Goal: Information Seeking & Learning: Check status

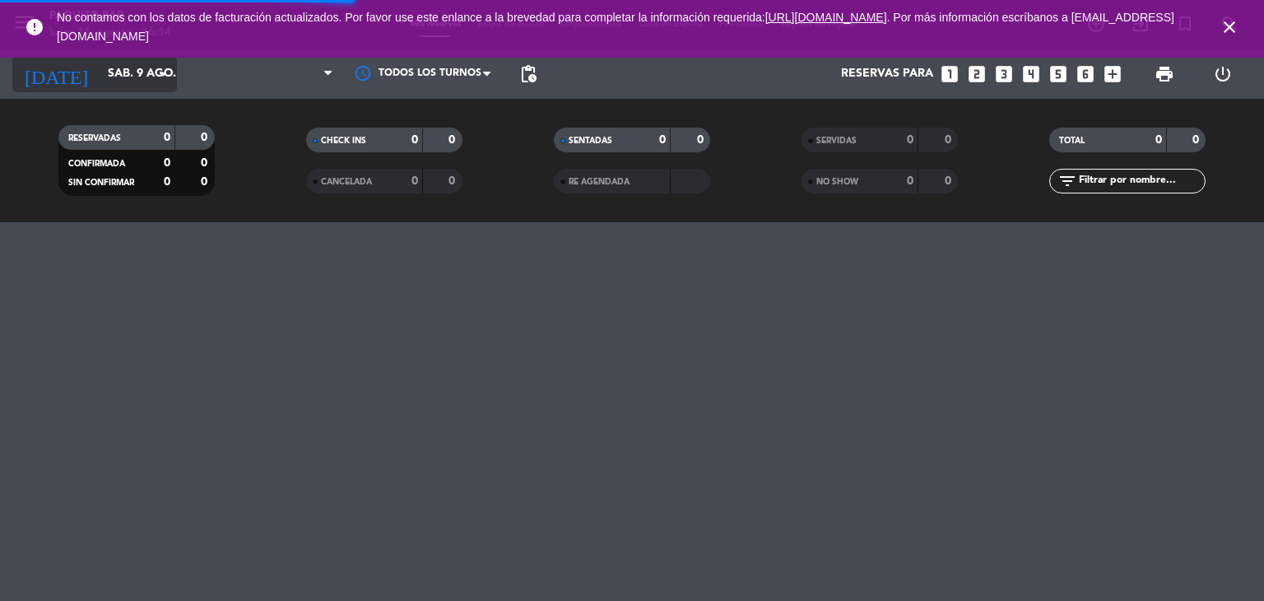
click at [104, 76] on input "sáb. 9 ago." at bounding box center [178, 74] width 156 height 30
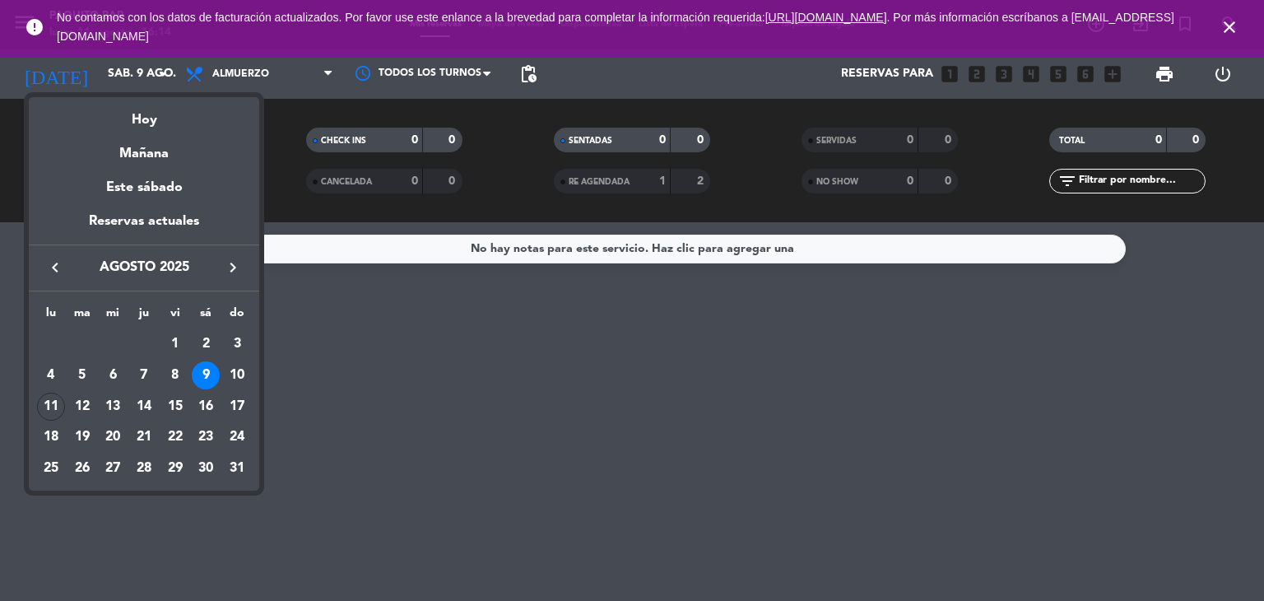
click at [1238, 32] on div at bounding box center [632, 300] width 1264 height 601
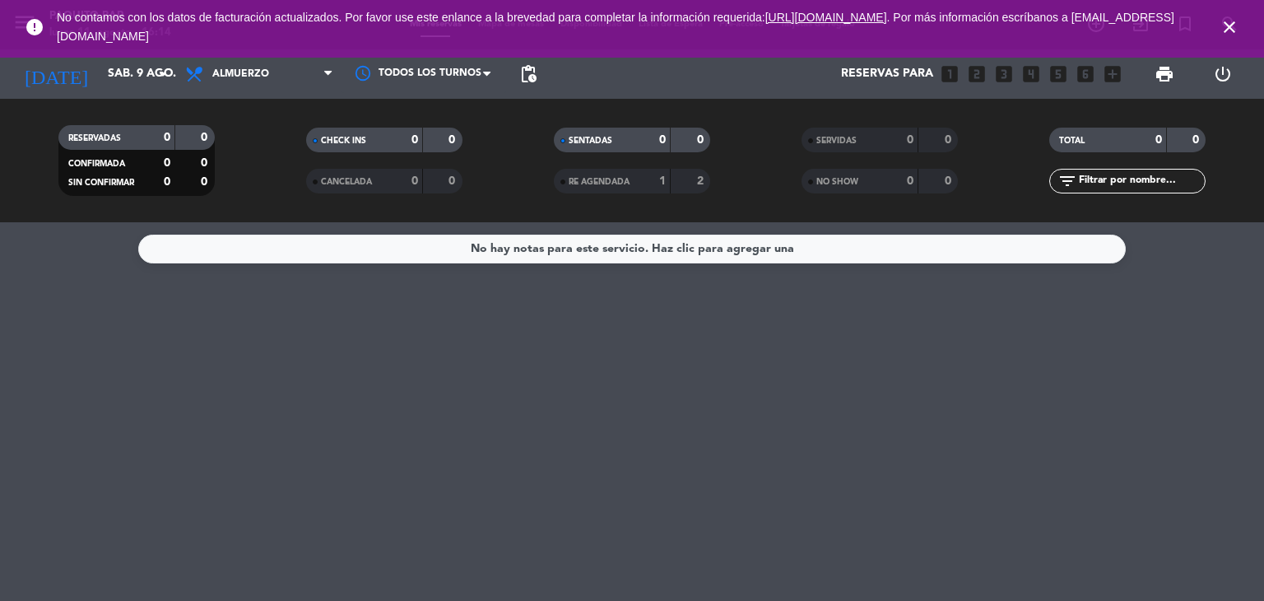
click at [1231, 26] on icon "close" at bounding box center [1230, 27] width 20 height 20
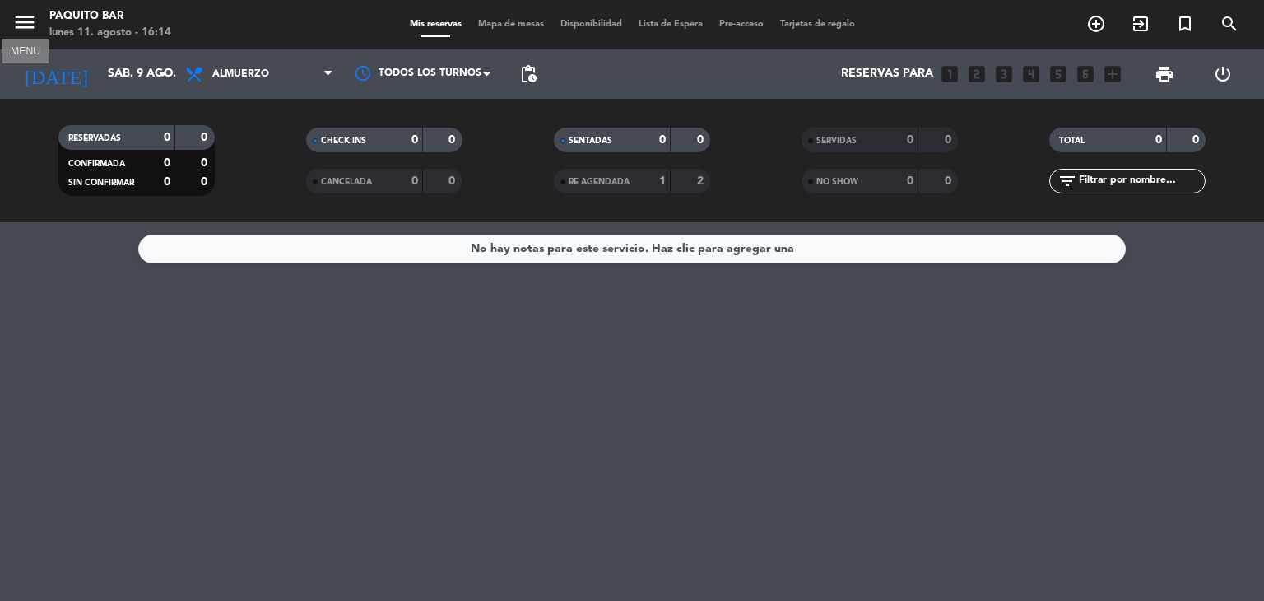
click at [24, 24] on icon "menu" at bounding box center [24, 22] width 25 height 25
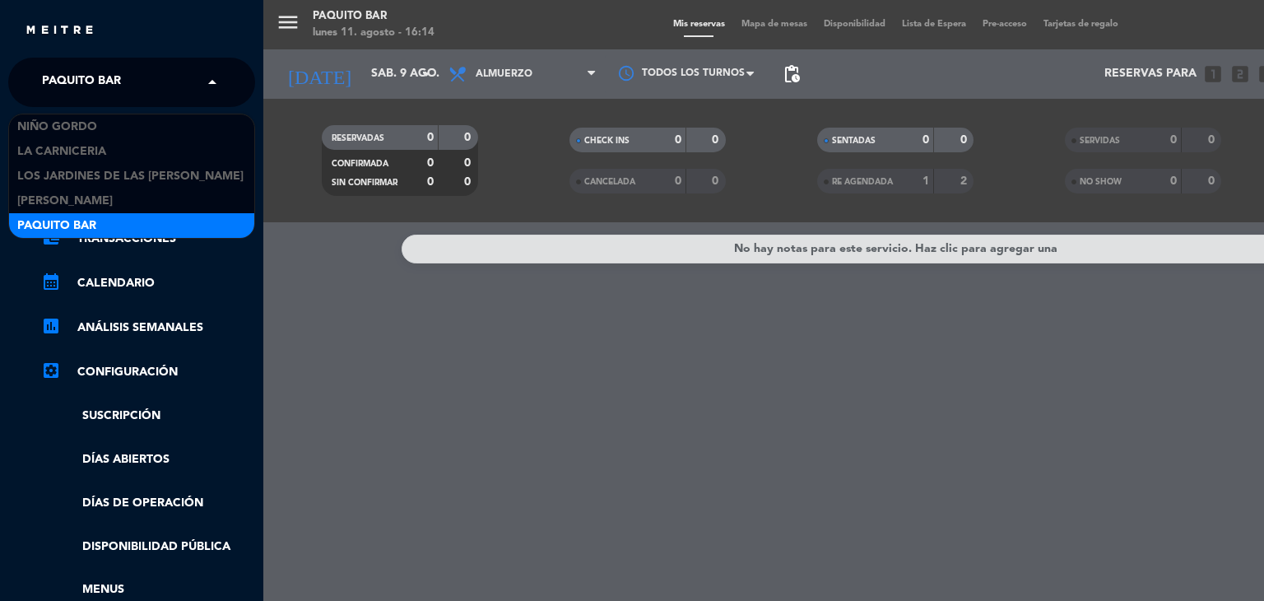
drag, startPoint x: 58, startPoint y: 64, endPoint x: 66, endPoint y: 77, distance: 15.5
click at [58, 66] on span "Paquito Bar" at bounding box center [81, 82] width 79 height 35
drag, startPoint x: 69, startPoint y: 83, endPoint x: 67, endPoint y: 93, distance: 10.0
click at [68, 84] on span "Paquito Bar" at bounding box center [81, 82] width 79 height 35
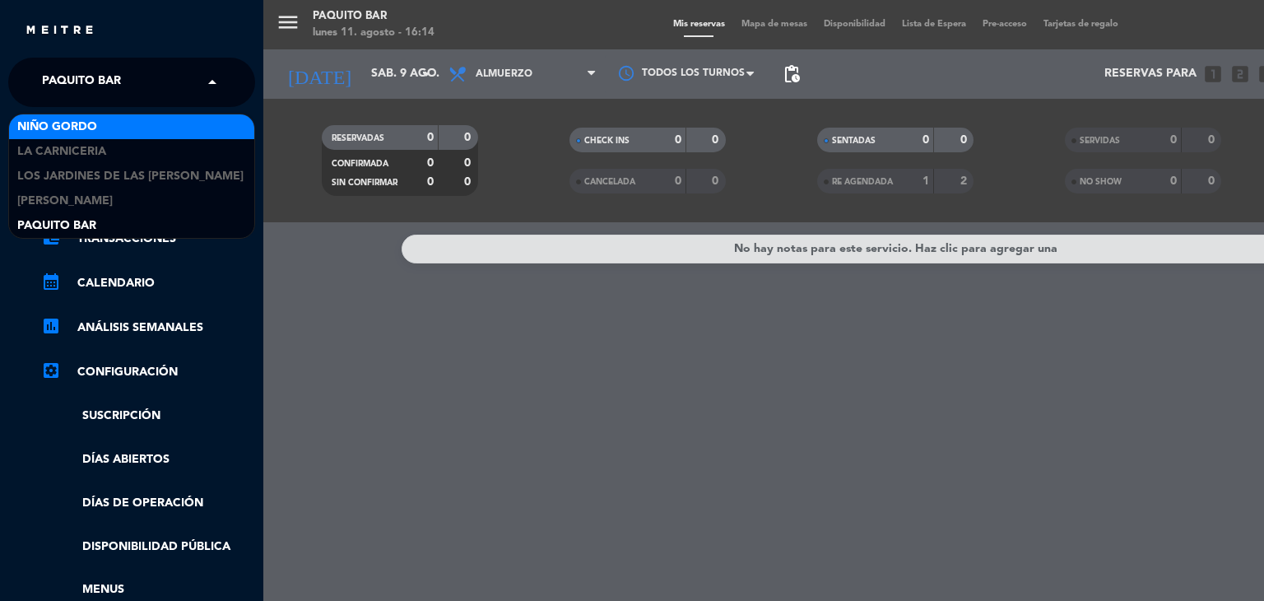
drag, startPoint x: 68, startPoint y: 119, endPoint x: 202, endPoint y: 105, distance: 134.9
click at [69, 119] on span "Niño Gordo" at bounding box center [57, 127] width 80 height 19
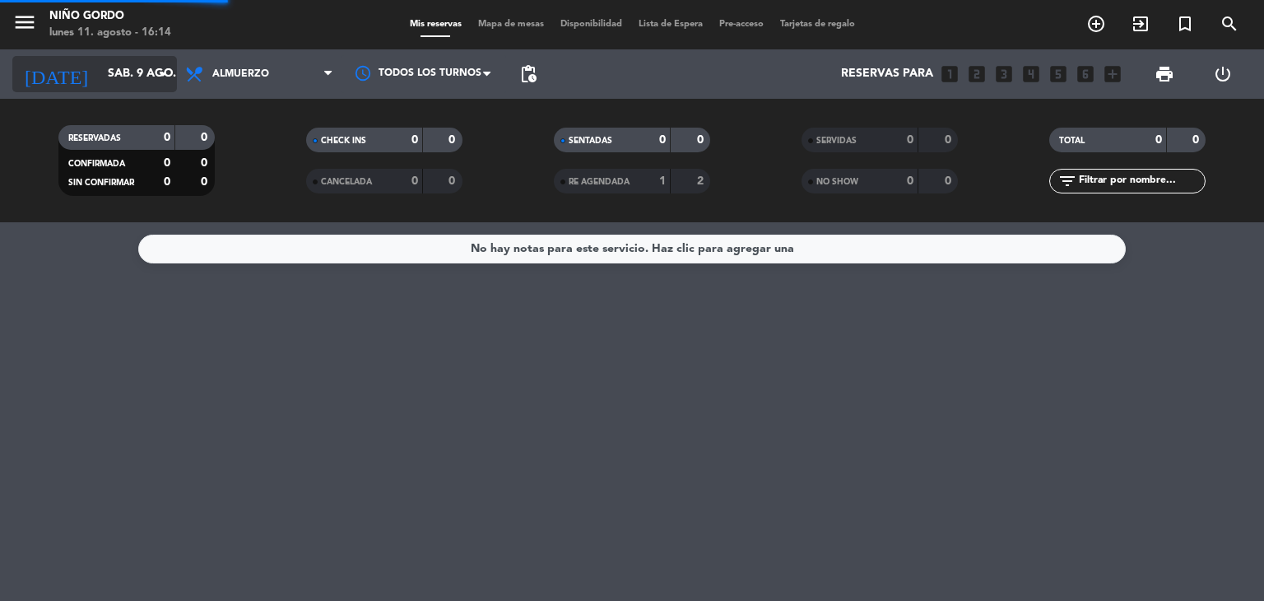
drag, startPoint x: 151, startPoint y: 95, endPoint x: 142, endPoint y: 82, distance: 16.5
click at [147, 91] on div "[DATE] sáb. 9 ago. arrow_drop_down" at bounding box center [94, 73] width 165 height 49
click at [142, 83] on input "sáb. 9 ago." at bounding box center [178, 74] width 156 height 30
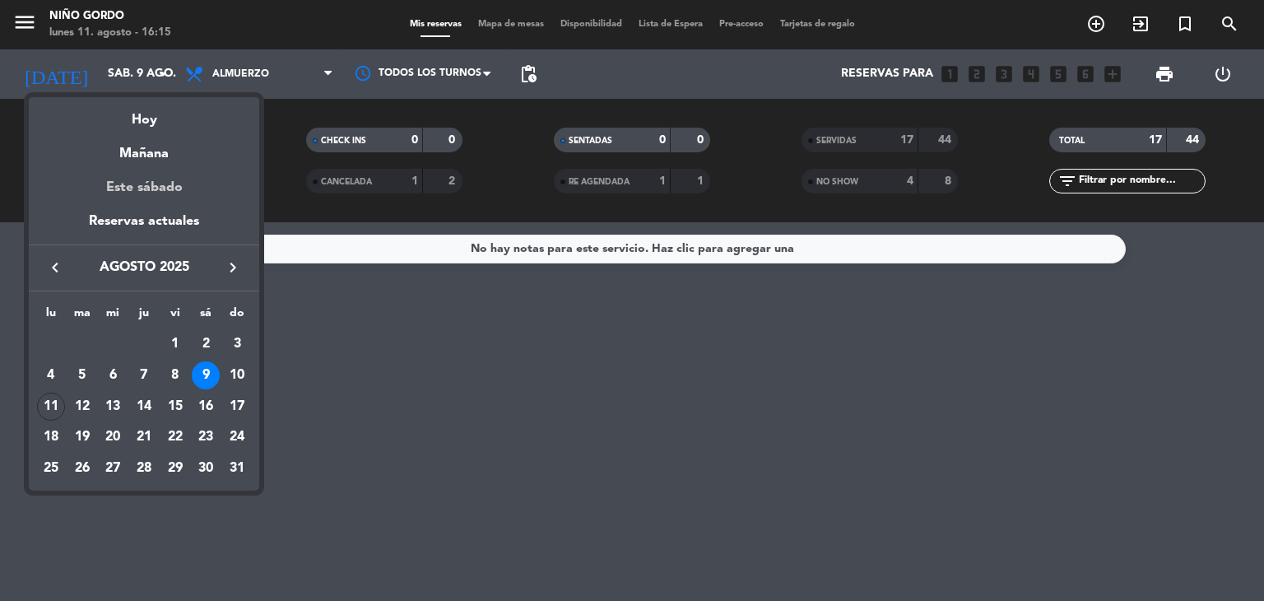
click at [158, 187] on div "Este sábado" at bounding box center [144, 188] width 230 height 46
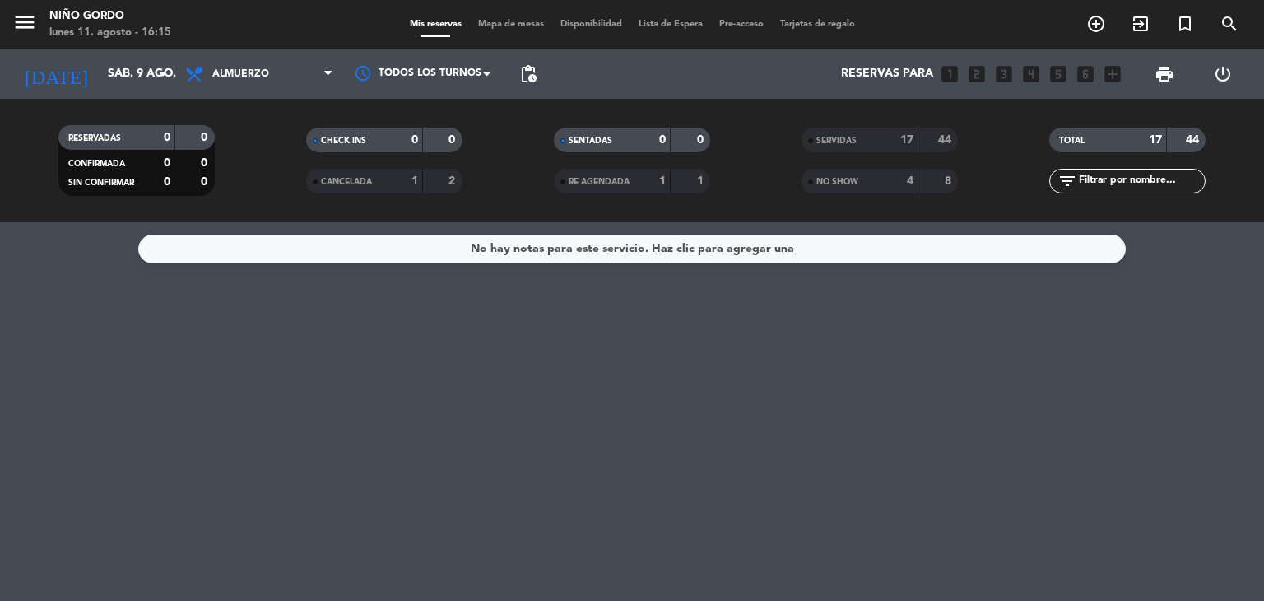
type input "sáb. 16 ago."
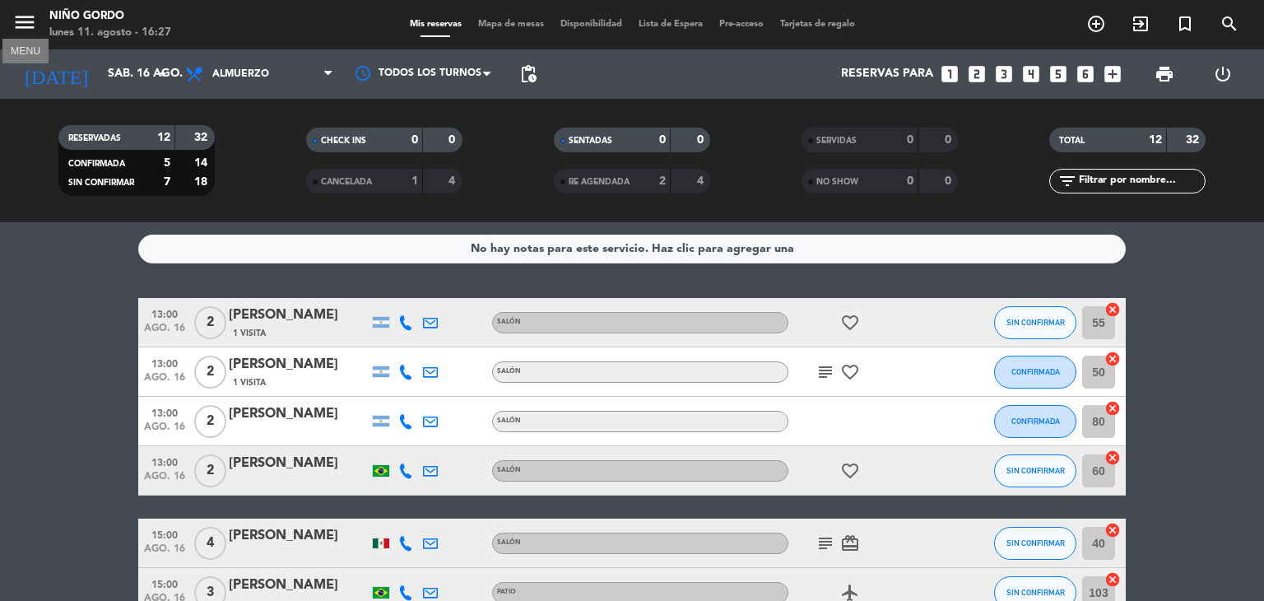
click at [22, 22] on icon "menu" at bounding box center [24, 22] width 25 height 25
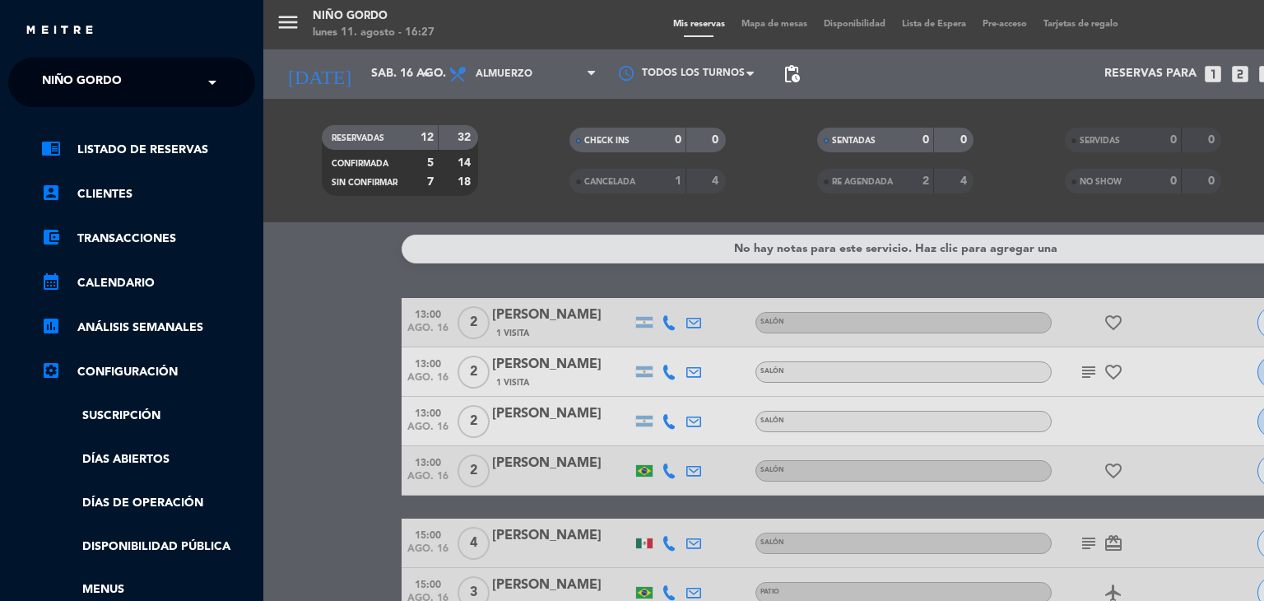
drag, startPoint x: 87, startPoint y: 86, endPoint x: 95, endPoint y: 98, distance: 14.8
click at [89, 86] on span "Niño Gordo" at bounding box center [82, 82] width 80 height 35
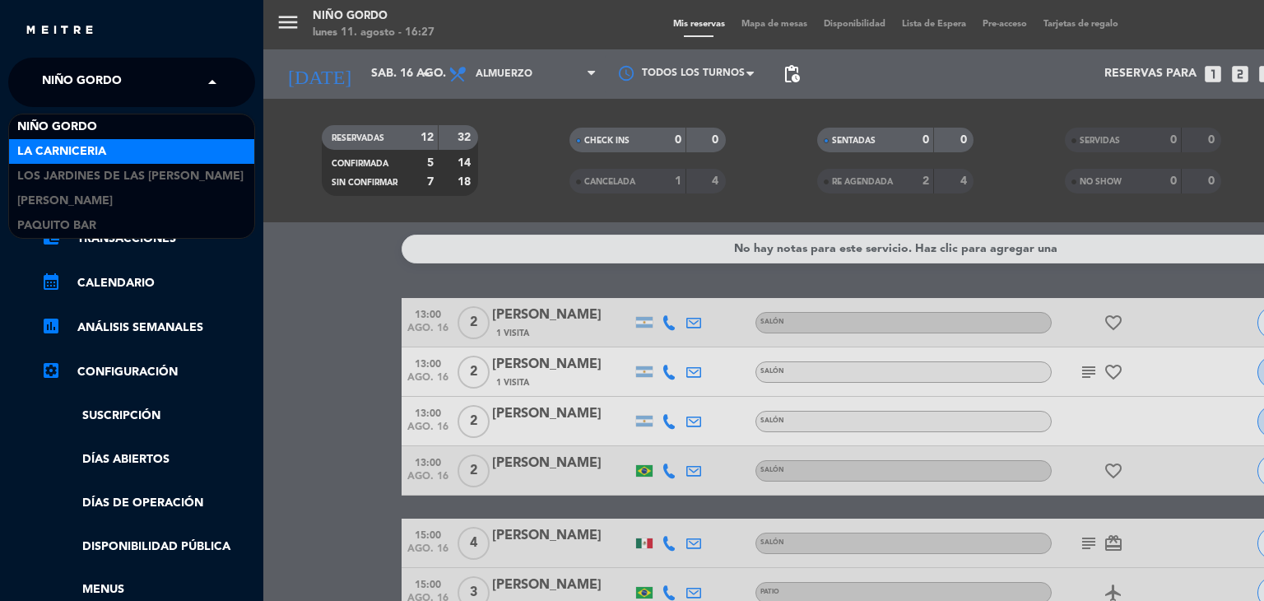
click at [109, 152] on div "La Carniceria" at bounding box center [131, 151] width 245 height 25
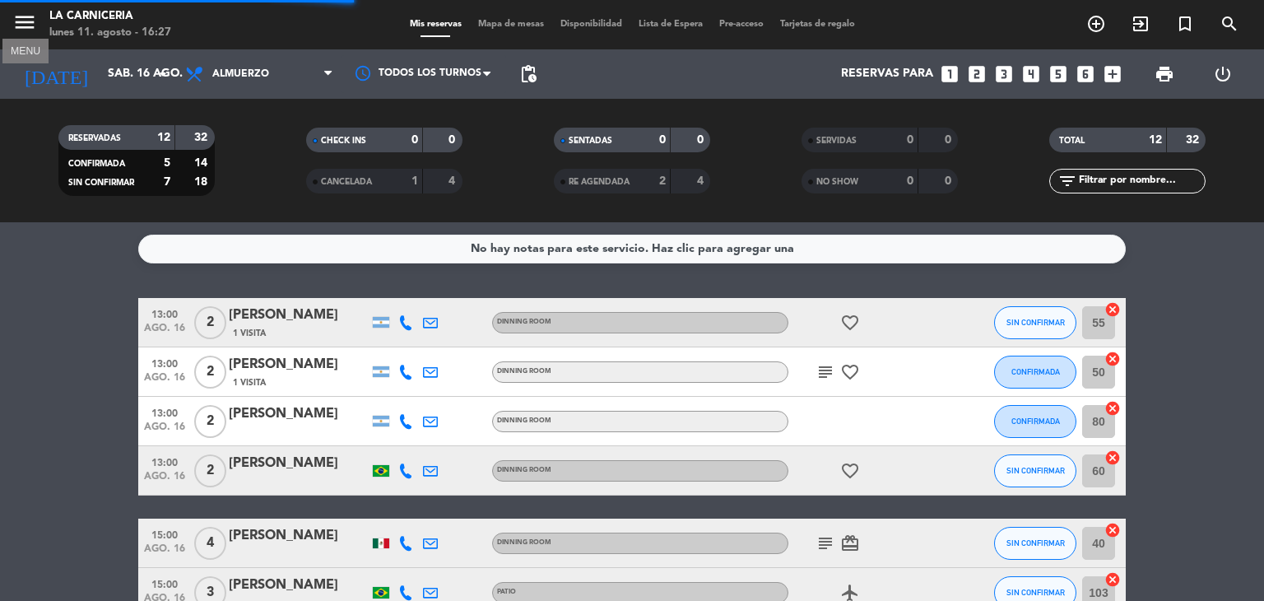
click at [24, 23] on icon "menu" at bounding box center [24, 22] width 25 height 25
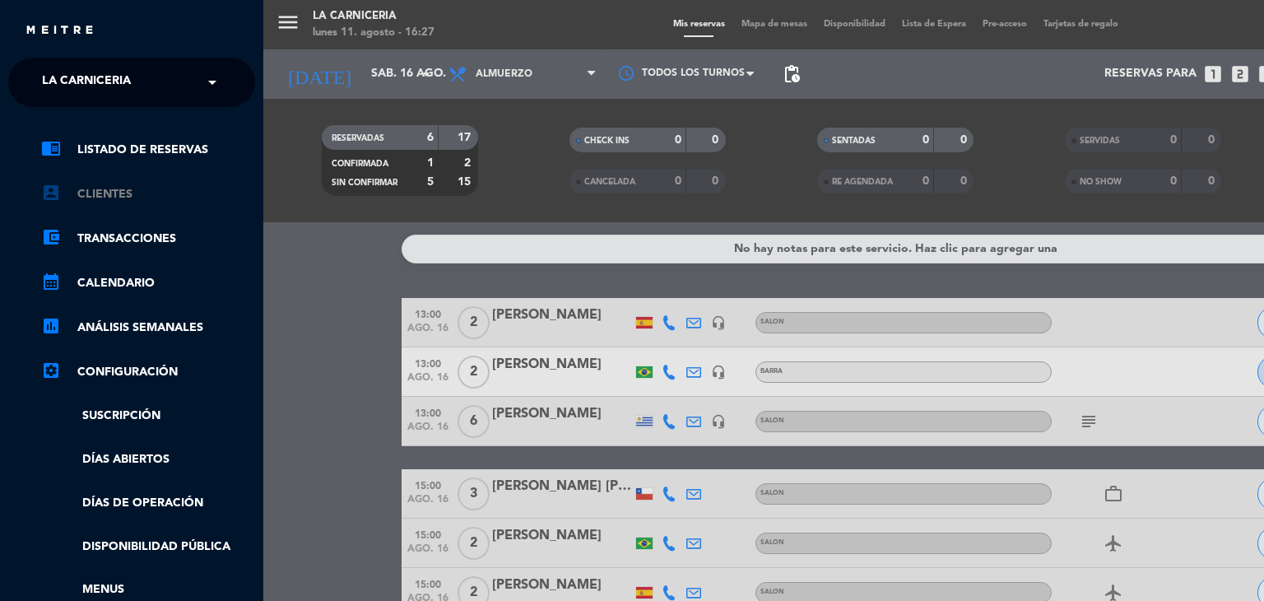
click at [105, 193] on link "account_box Clientes" at bounding box center [148, 194] width 214 height 20
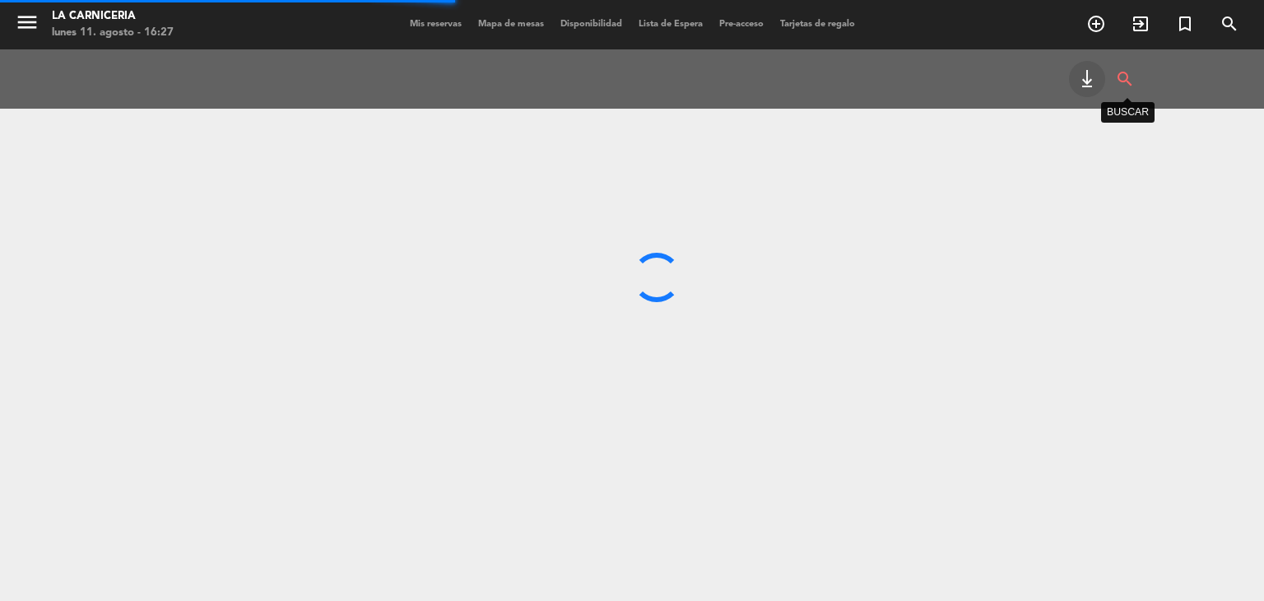
click at [1129, 72] on icon "search" at bounding box center [1125, 79] width 20 height 36
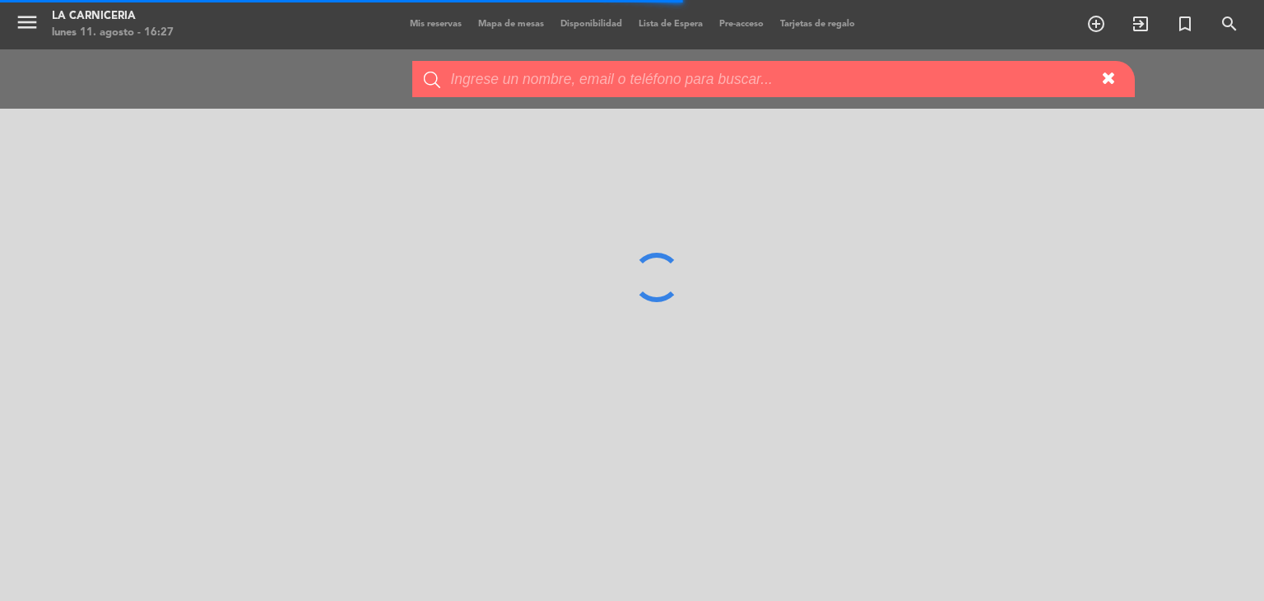
type input "[PERSON_NAME]"
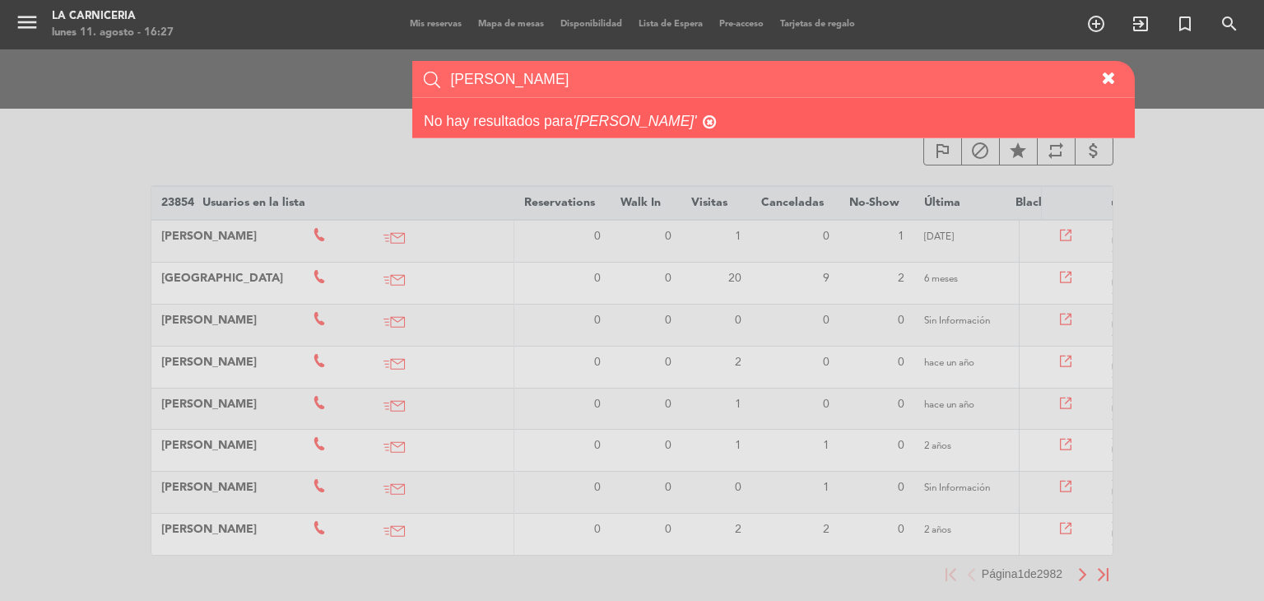
click at [660, 79] on input "[PERSON_NAME]" at bounding box center [771, 79] width 644 height 36
click at [448, 73] on form "[PERSON_NAME]" at bounding box center [773, 79] width 723 height 36
drag, startPoint x: 561, startPoint y: 87, endPoint x: 403, endPoint y: 75, distance: 159.3
click at [1110, 75] on div "search [PERSON_NAME] No hay resultados para '[PERSON_NAME]'" at bounding box center [1123, 79] width 26 height 36
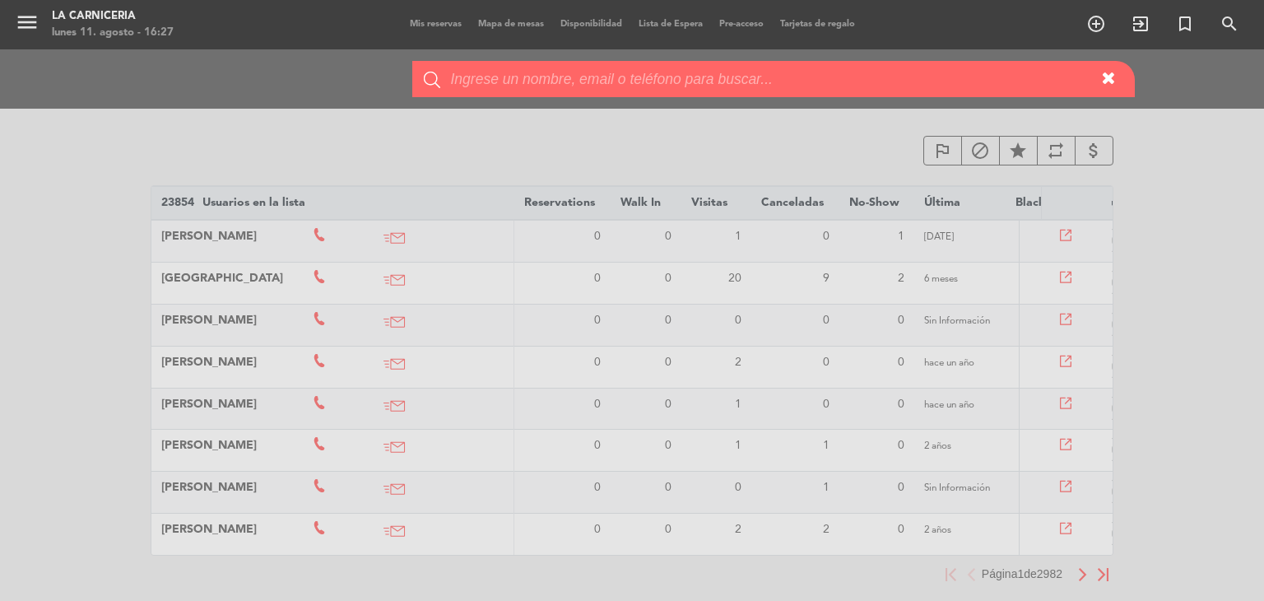
paste input "[PERSON_NAME]"
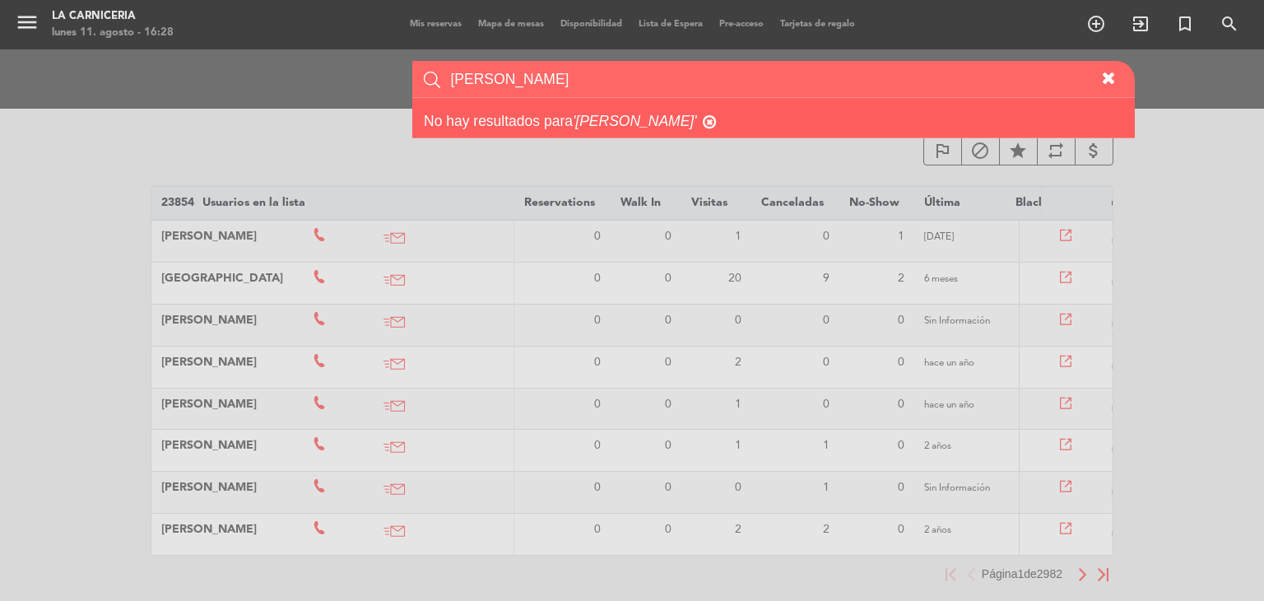
click at [565, 75] on input "[PERSON_NAME]" at bounding box center [771, 79] width 644 height 36
click at [563, 73] on input "[PERSON_NAME]" at bounding box center [771, 79] width 644 height 36
paste input "[PERSON_NAME]"
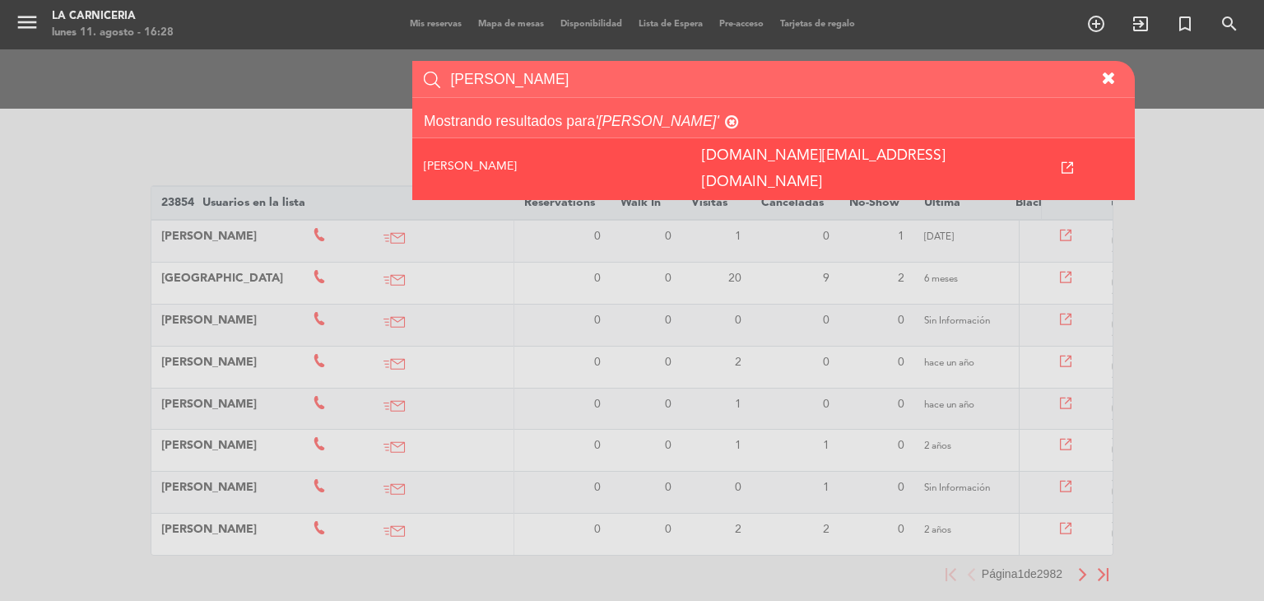
type input "[PERSON_NAME]"
click at [1066, 146] on td at bounding box center [1068, 169] width 136 height 62
click at [1073, 162] on icon at bounding box center [1068, 168] width 12 height 12
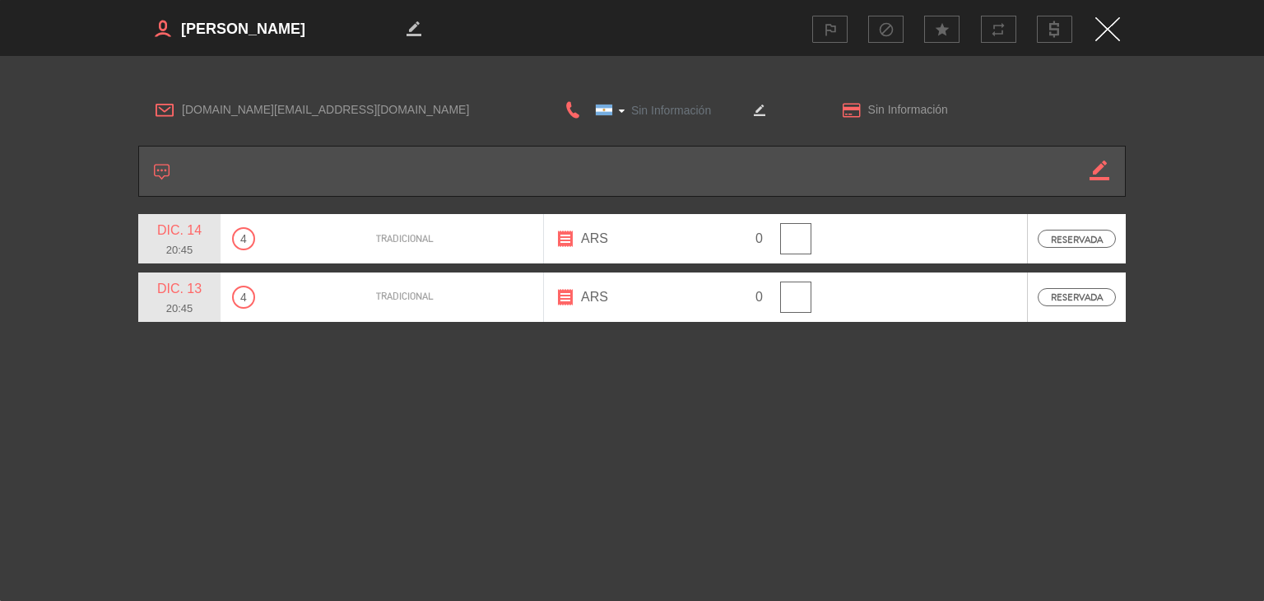
type input "[PHONE_NUMBER]"
click at [1096, 29] on div "outlined_flag block star repeat" at bounding box center [874, 29] width 491 height 27
click at [1110, 28] on img "Close" at bounding box center [1108, 29] width 25 height 24
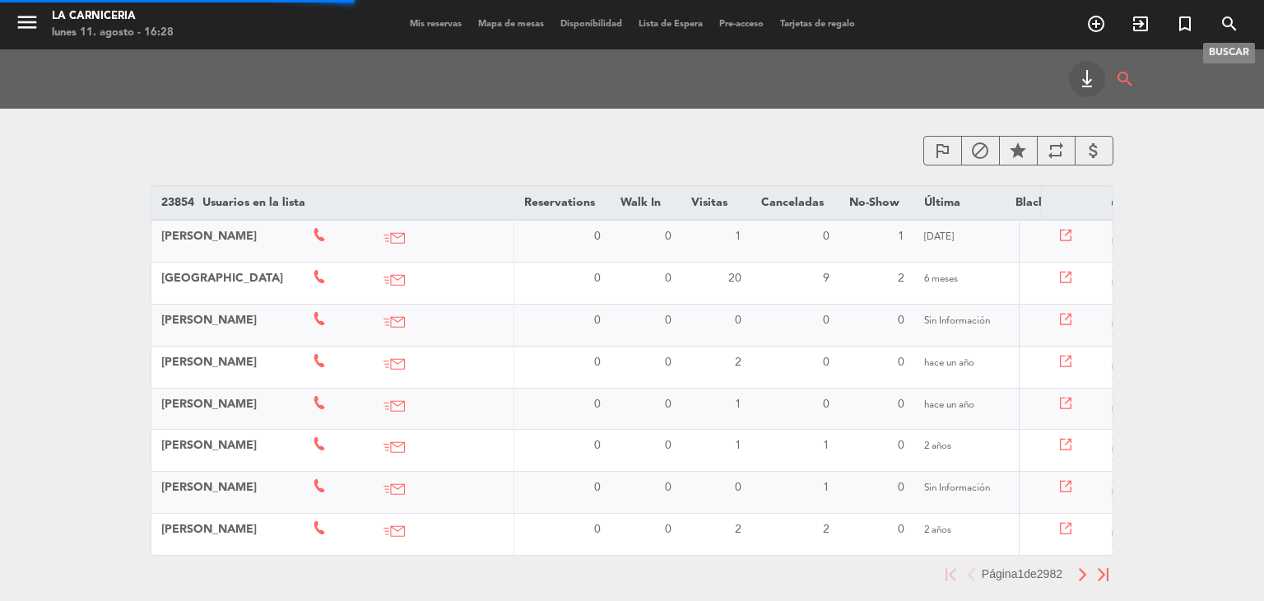
click at [1217, 27] on span "search" at bounding box center [1230, 24] width 44 height 28
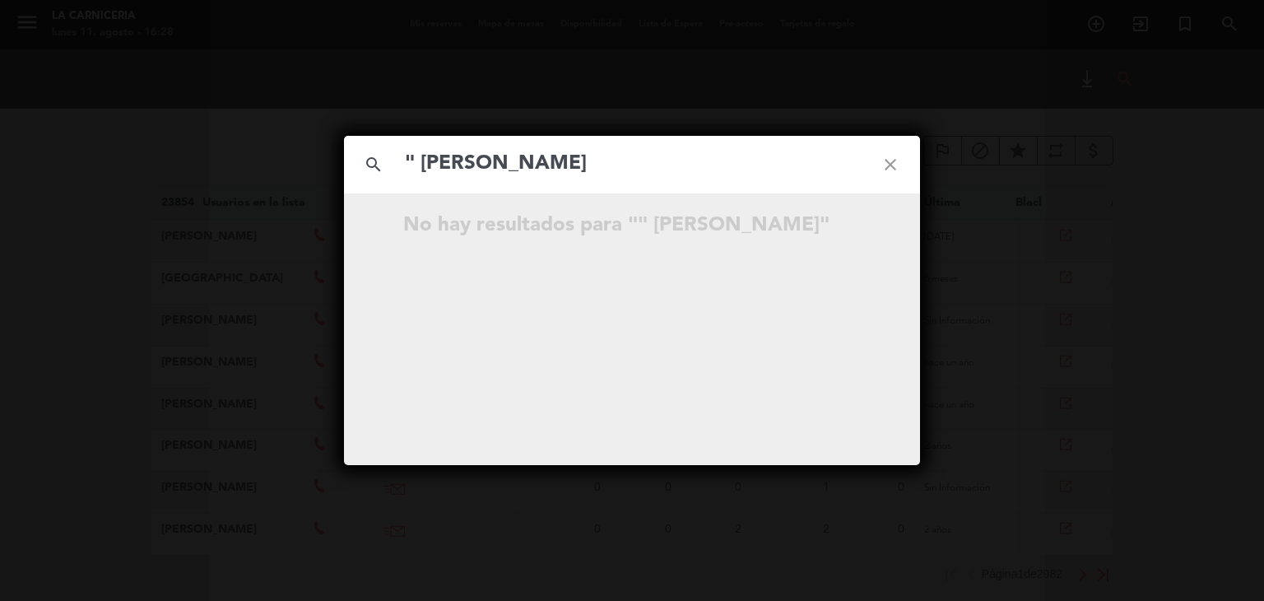
click at [431, 159] on input "" [PERSON_NAME]" at bounding box center [632, 164] width 458 height 34
click at [421, 155] on input "" [PERSON_NAME]" at bounding box center [632, 164] width 458 height 34
click at [652, 177] on input "[PERSON_NAME]" at bounding box center [632, 164] width 458 height 34
click at [651, 176] on input "[PERSON_NAME]" at bounding box center [632, 164] width 458 height 34
click at [649, 175] on input "[PERSON_NAME]" at bounding box center [632, 164] width 458 height 34
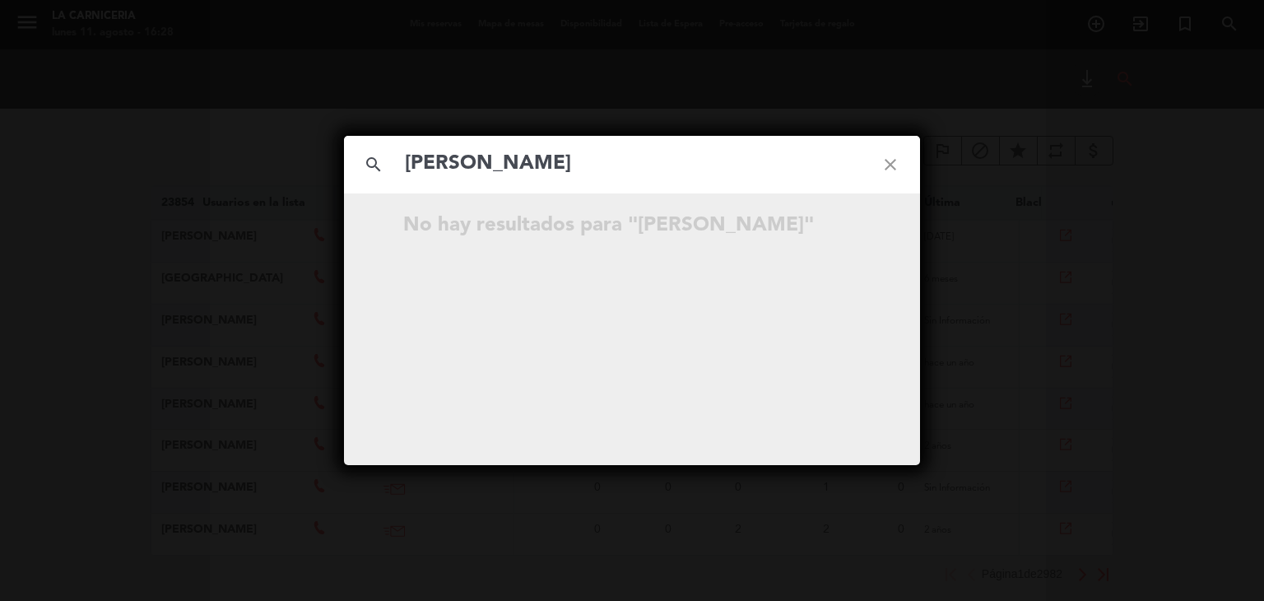
click at [649, 176] on input "[PERSON_NAME]" at bounding box center [632, 164] width 458 height 34
drag, startPoint x: 649, startPoint y: 176, endPoint x: 629, endPoint y: 169, distance: 21.1
click at [645, 177] on input "[PERSON_NAME]" at bounding box center [632, 164] width 458 height 34
click at [624, 165] on input "[PERSON_NAME]" at bounding box center [632, 164] width 458 height 34
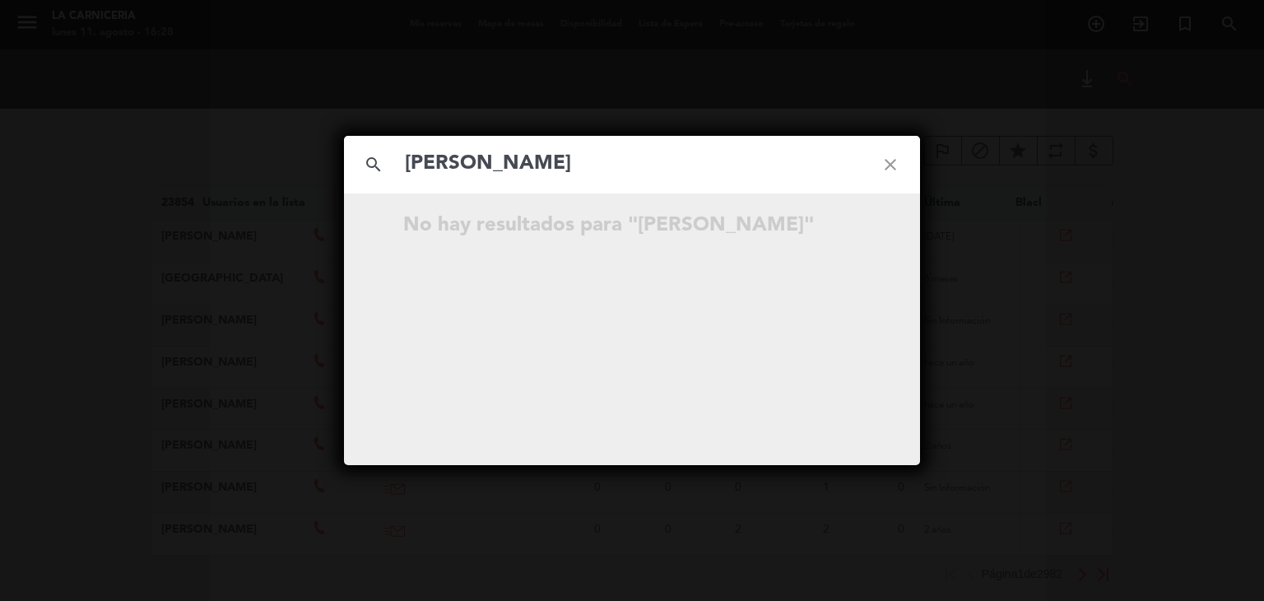
click at [622, 165] on input "[PERSON_NAME]" at bounding box center [632, 164] width 458 height 34
paste input "[PERSON_NAME]"
click at [402, 166] on div "search [PERSON_NAME] close" at bounding box center [632, 165] width 576 height 58
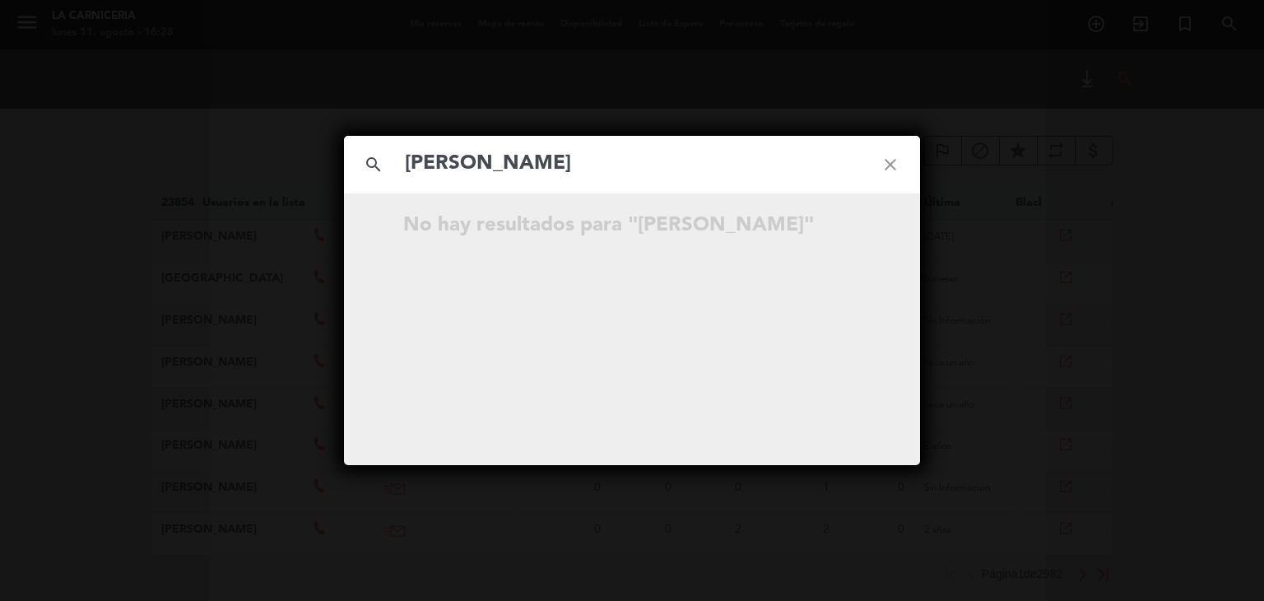
type input "[PERSON_NAME]"
click at [629, 224] on div "No hay resultados para "[PERSON_NAME]"" at bounding box center [632, 217] width 576 height 49
click at [887, 156] on icon "close" at bounding box center [890, 164] width 59 height 59
click at [889, 172] on icon "close" at bounding box center [890, 164] width 59 height 59
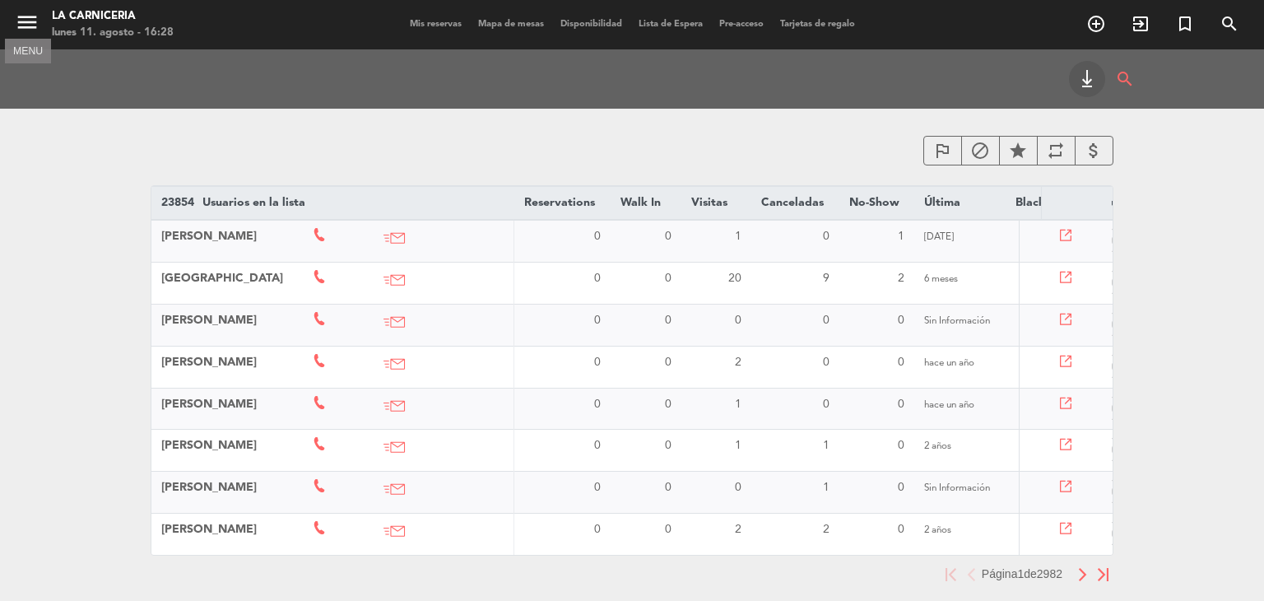
click at [33, 23] on icon "menu" at bounding box center [27, 22] width 25 height 25
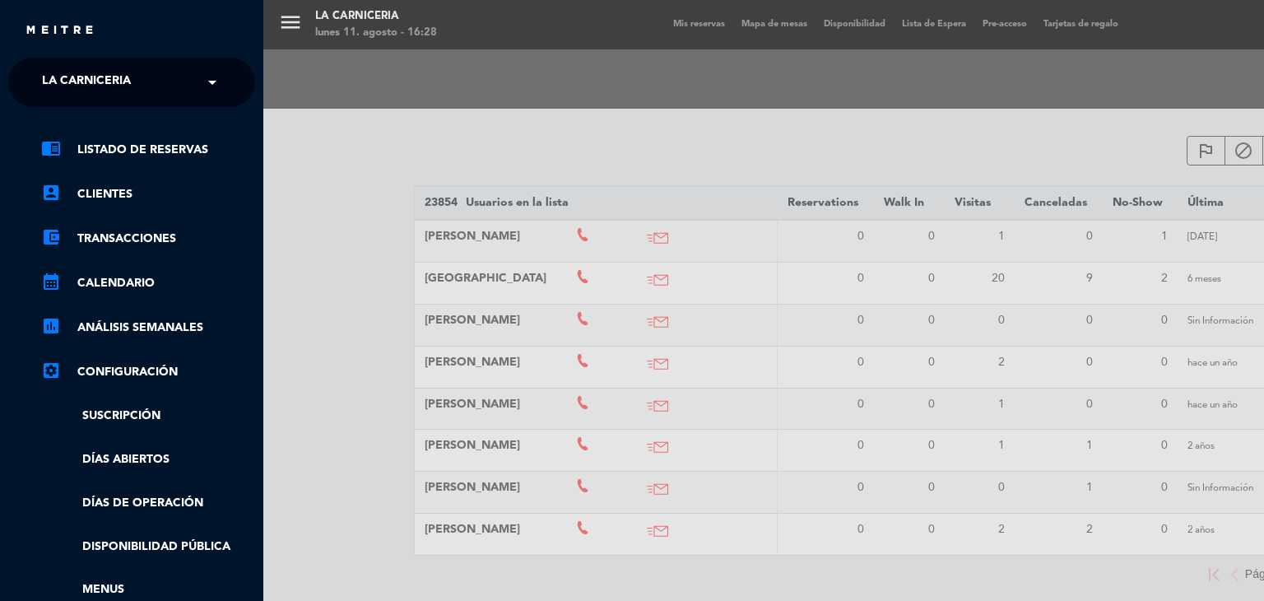
click at [78, 73] on span "La Carniceria" at bounding box center [86, 82] width 89 height 35
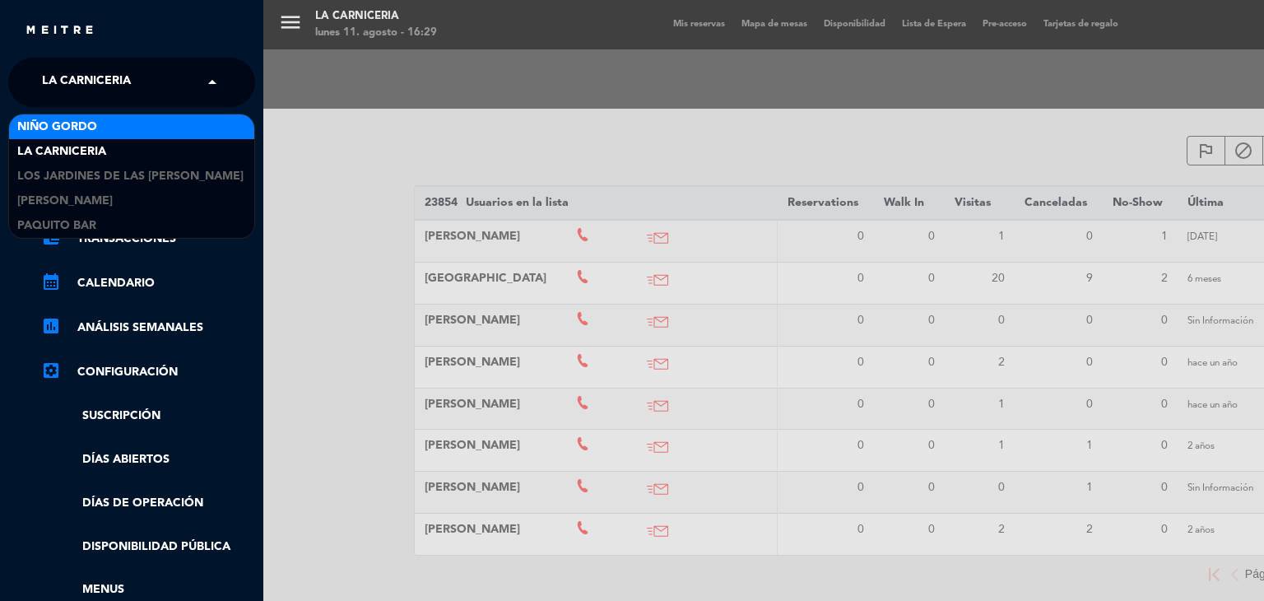
click at [103, 123] on div "Niño Gordo" at bounding box center [131, 126] width 245 height 25
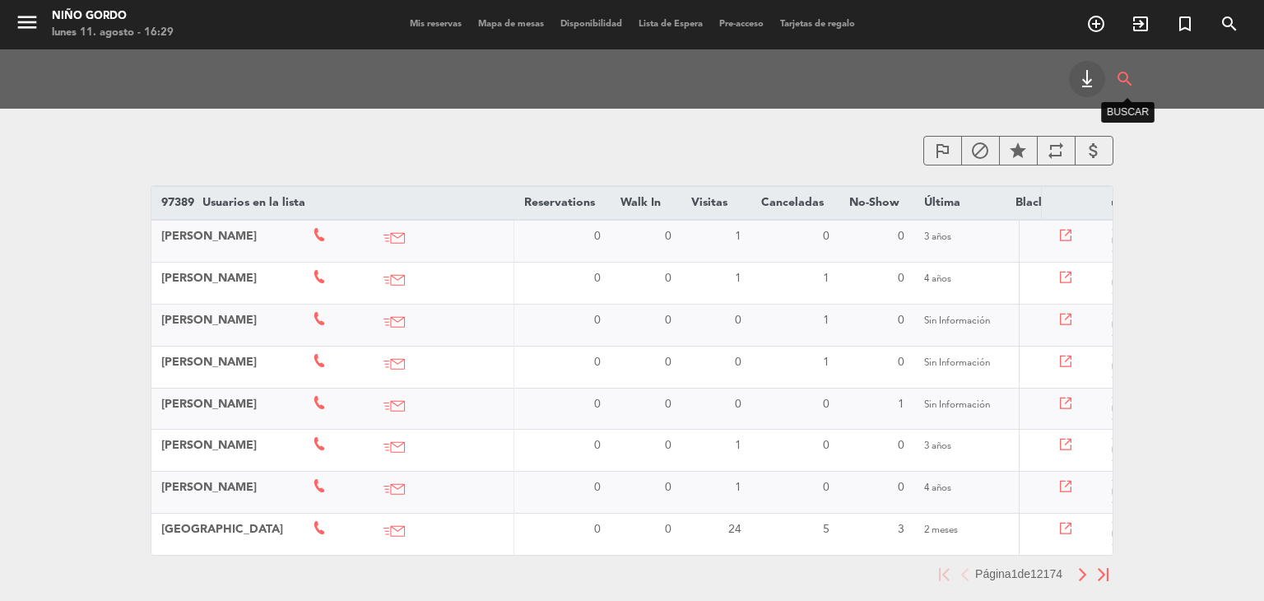
click at [1129, 81] on icon "search" at bounding box center [1125, 79] width 20 height 36
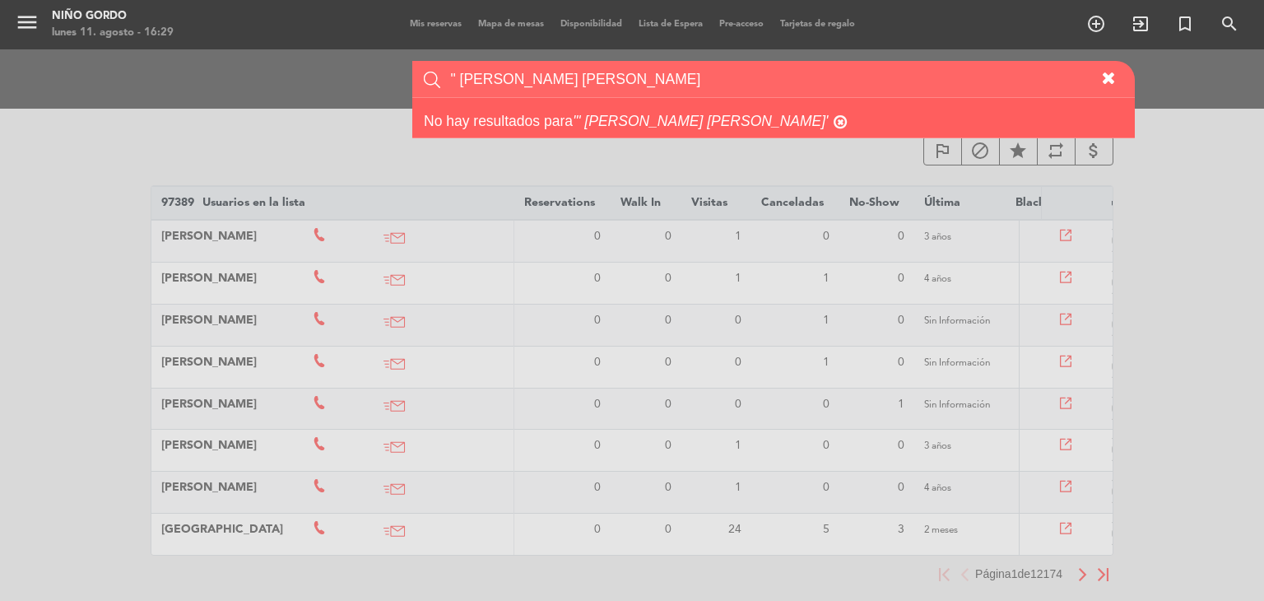
click at [461, 77] on input "" [PERSON_NAME] [PERSON_NAME]" at bounding box center [771, 79] width 644 height 36
click at [802, 78] on input "[PERSON_NAME] [PERSON_NAME]" at bounding box center [771, 79] width 644 height 36
paste input "ru [PERSON_NAME]"
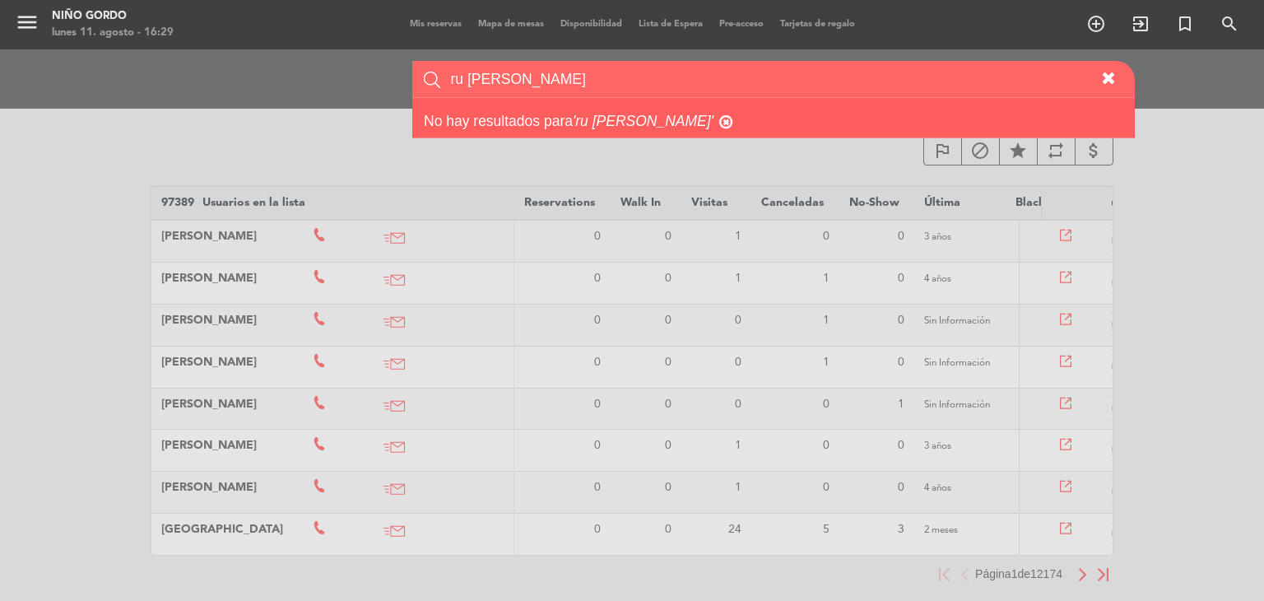
click at [606, 82] on input "ru [PERSON_NAME]" at bounding box center [771, 79] width 644 height 36
paste input "[PERSON_NAME]"
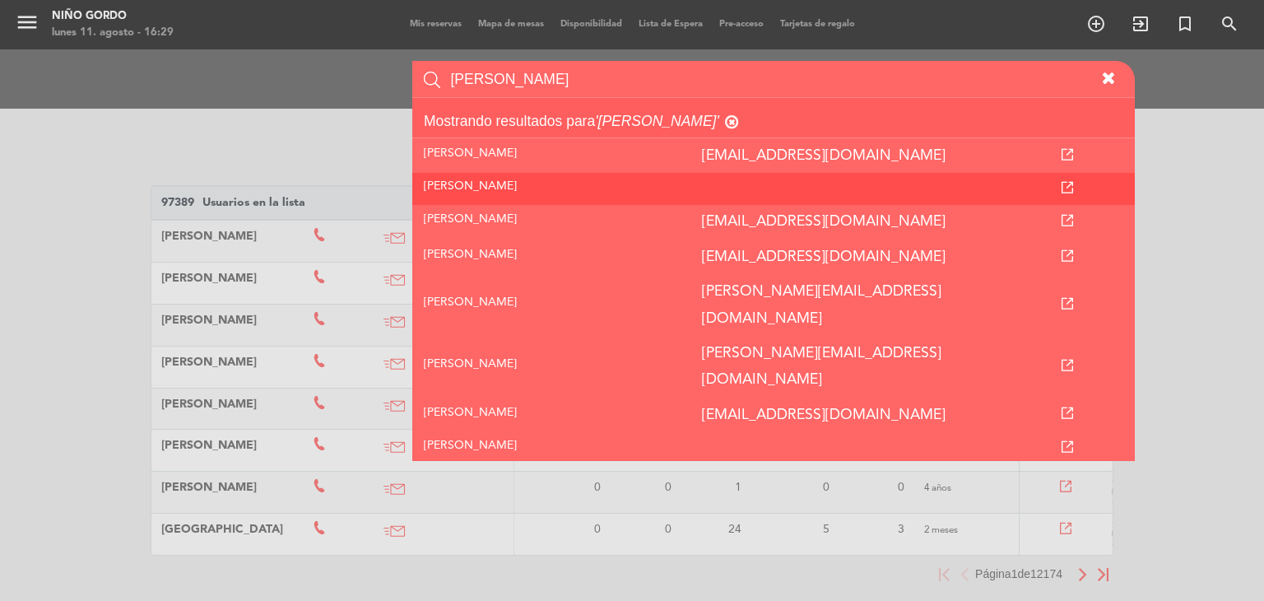
type input "[PERSON_NAME]"
click at [1073, 184] on icon at bounding box center [1068, 188] width 12 height 12
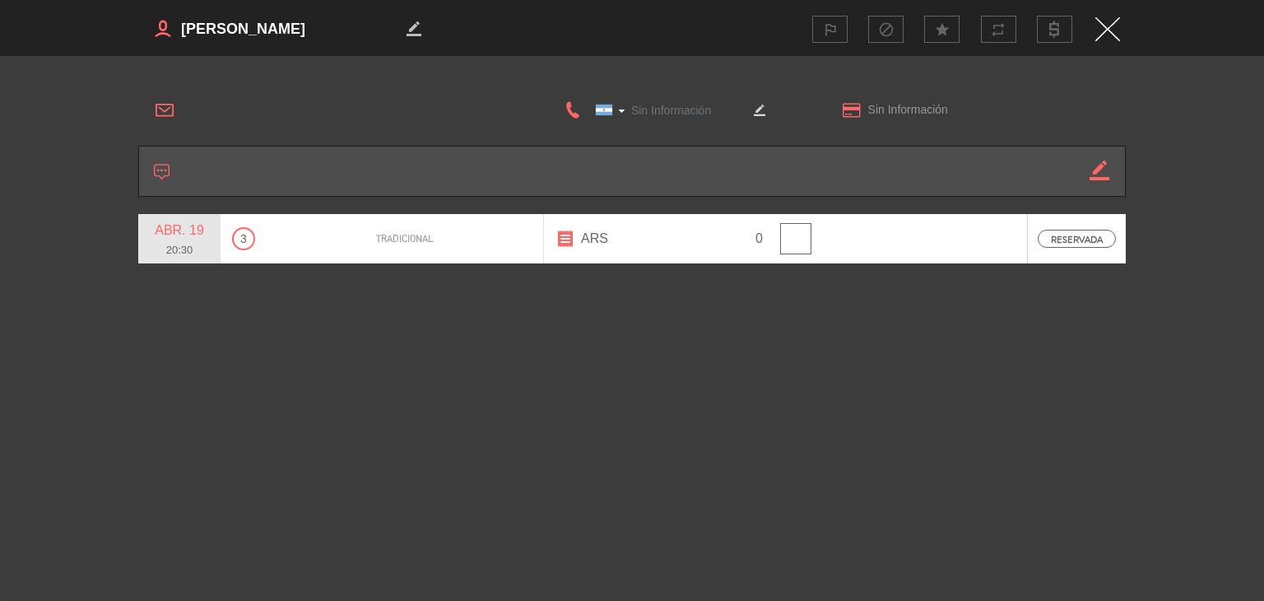
type input "1160069668"
click at [1116, 33] on img "Close" at bounding box center [1108, 29] width 25 height 24
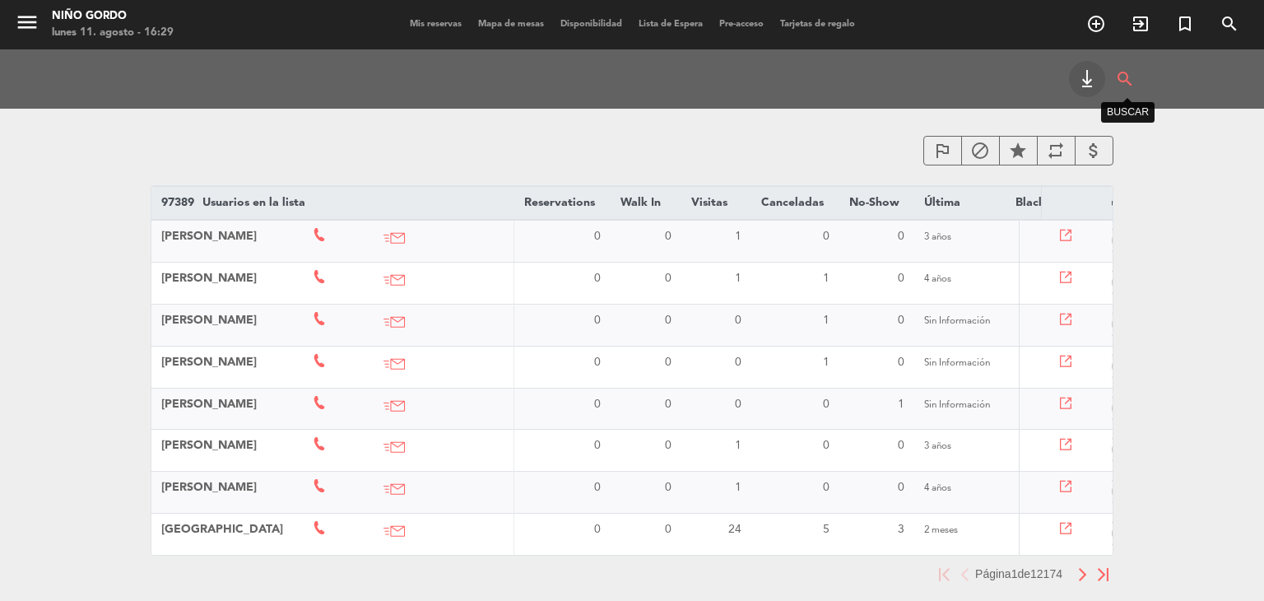
click at [1133, 86] on icon "search" at bounding box center [1125, 79] width 20 height 36
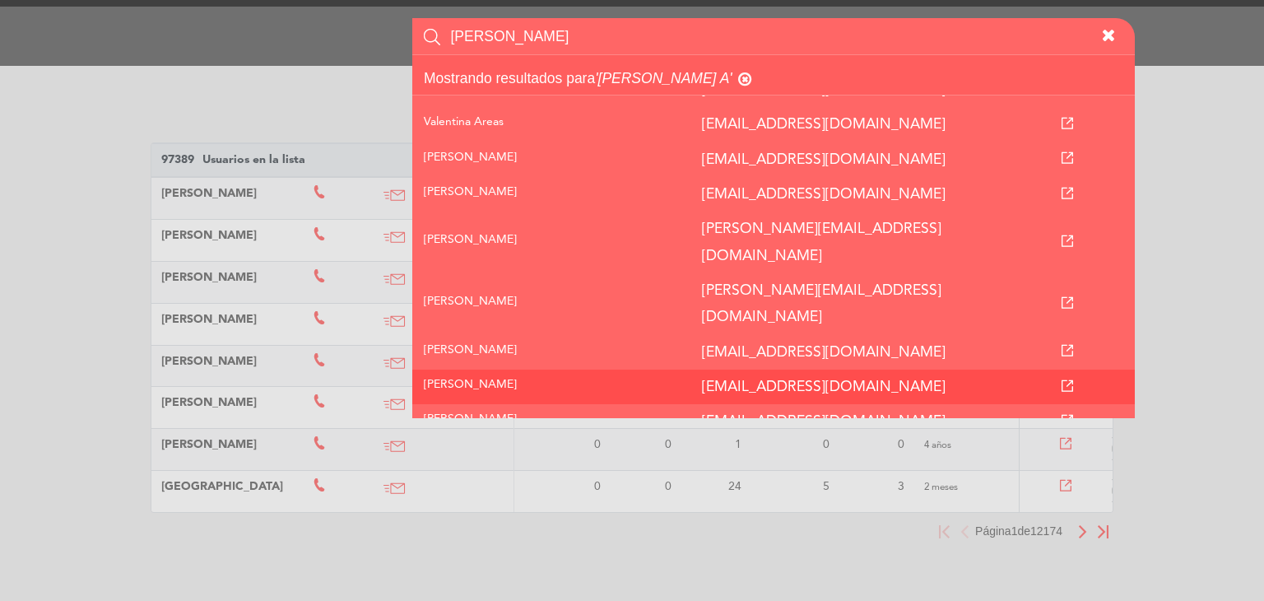
scroll to position [66, 0]
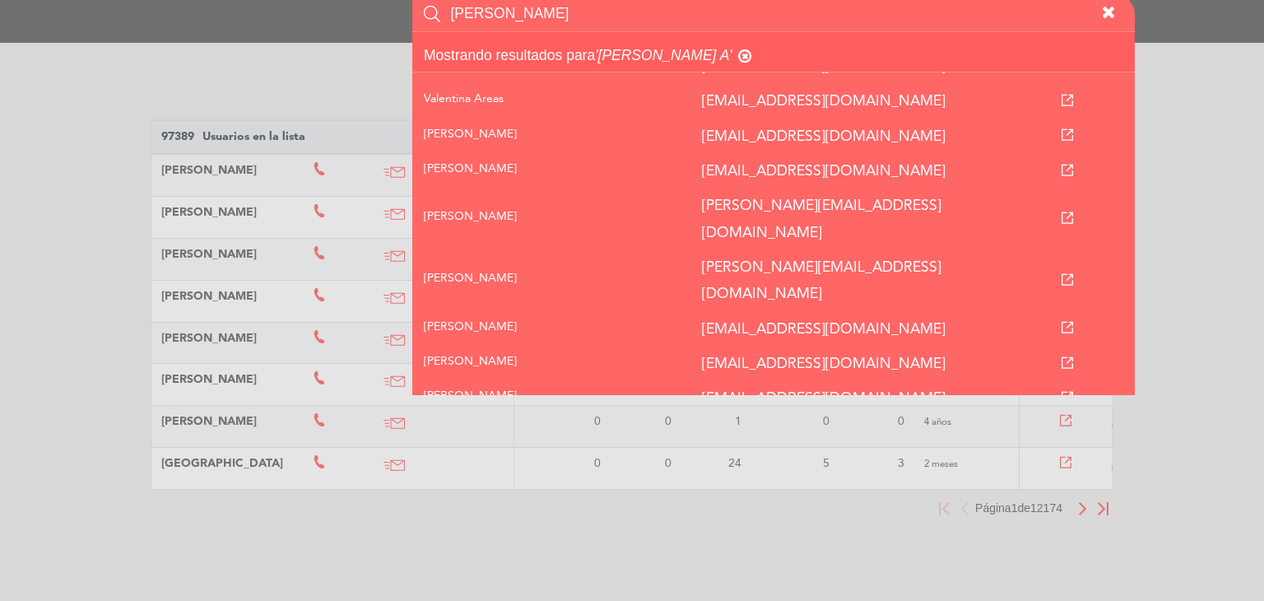
click at [767, 24] on input "[PERSON_NAME]" at bounding box center [771, 13] width 644 height 36
paste input "[PERSON_NAME]"
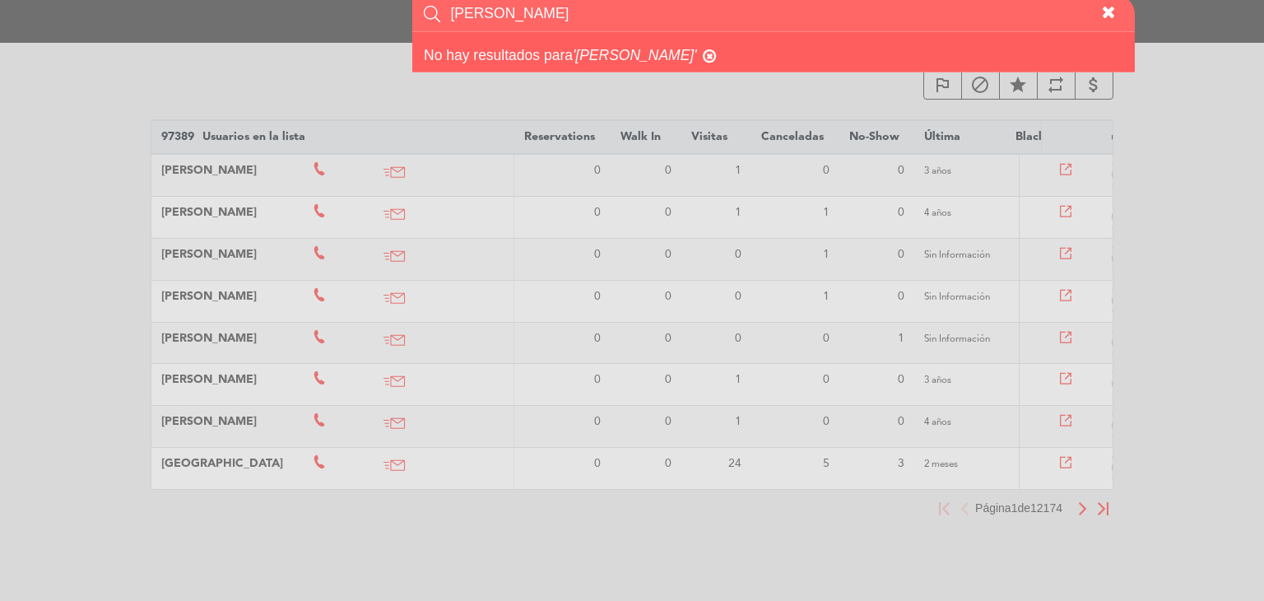
click at [454, 9] on input "[PERSON_NAME]" at bounding box center [771, 13] width 644 height 36
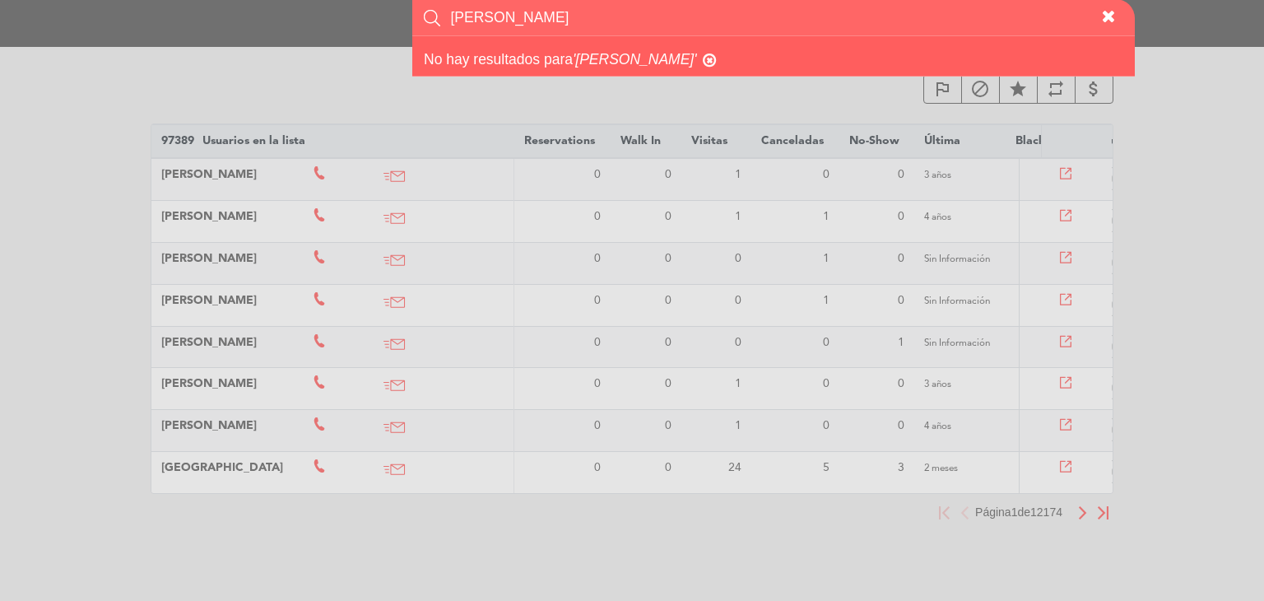
click at [451, 10] on input "[PERSON_NAME]" at bounding box center [771, 17] width 644 height 36
click at [602, 21] on input "[PERSON_NAME]" at bounding box center [771, 17] width 644 height 36
click at [601, 21] on input "[PERSON_NAME]" at bounding box center [771, 17] width 644 height 36
click at [599, 21] on input "[PERSON_NAME]" at bounding box center [771, 17] width 644 height 36
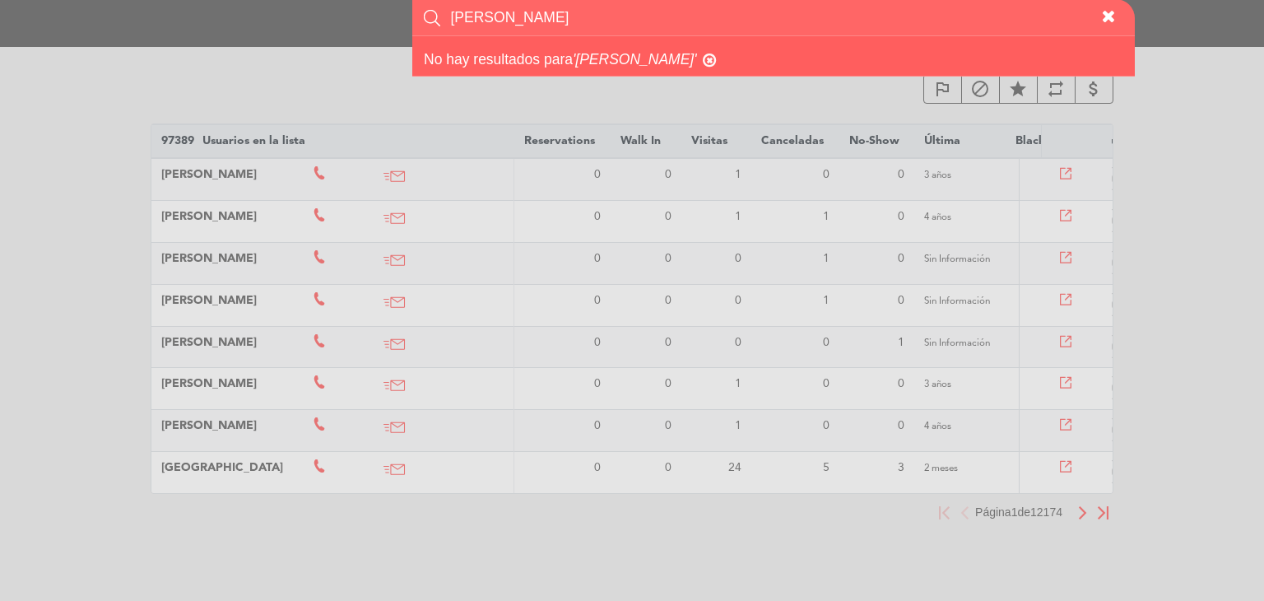
paste input "" [PERSON_NAME] [PERSON_NAME]""
click at [461, 14] on input "" [PERSON_NAME] [PERSON_NAME]" at bounding box center [771, 17] width 644 height 36
click at [573, 16] on input "[PERSON_NAME] [PERSON_NAME]" at bounding box center [771, 17] width 644 height 36
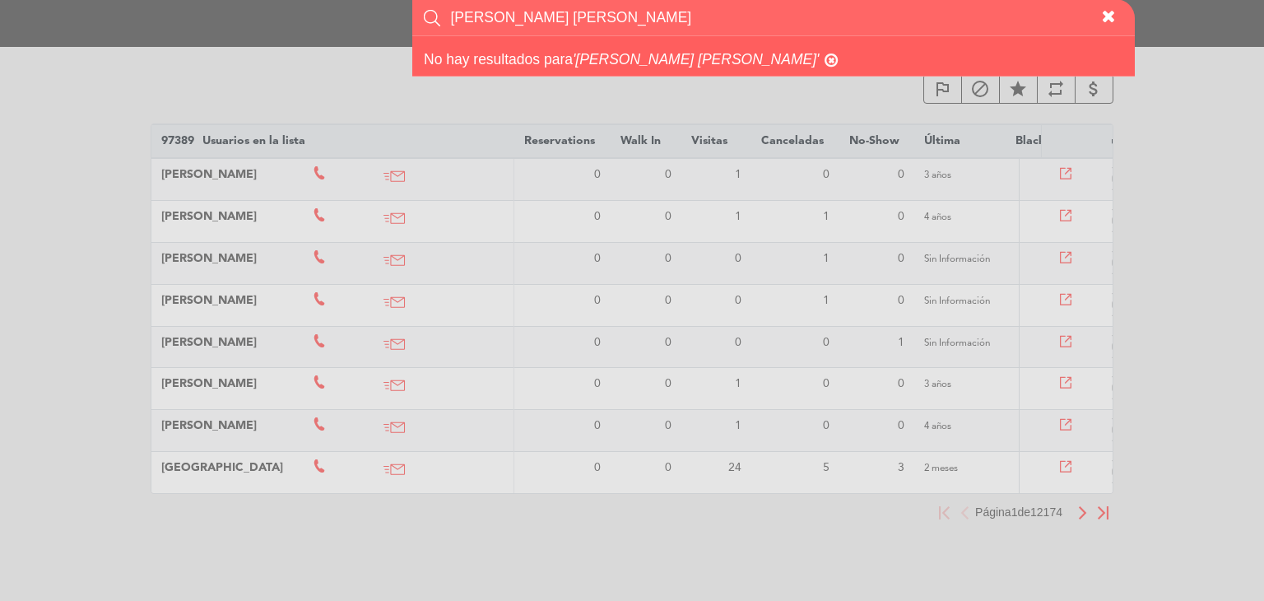
click at [573, 16] on input "[PERSON_NAME] [PERSON_NAME]" at bounding box center [771, 17] width 644 height 36
paste input "[PERSON_NAME]"
click at [576, 17] on input "[PERSON_NAME]" at bounding box center [771, 17] width 644 height 36
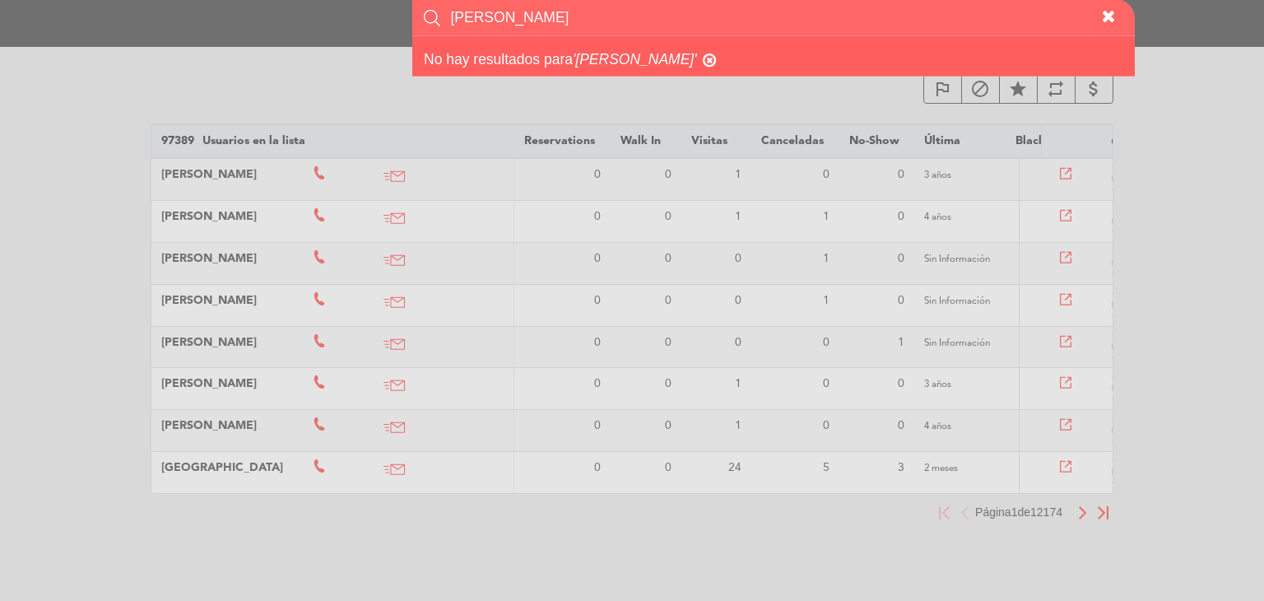
paste input "" [PERSON_NAME]""
click at [459, 12] on input "" [PERSON_NAME]" at bounding box center [771, 17] width 644 height 36
type input "C"
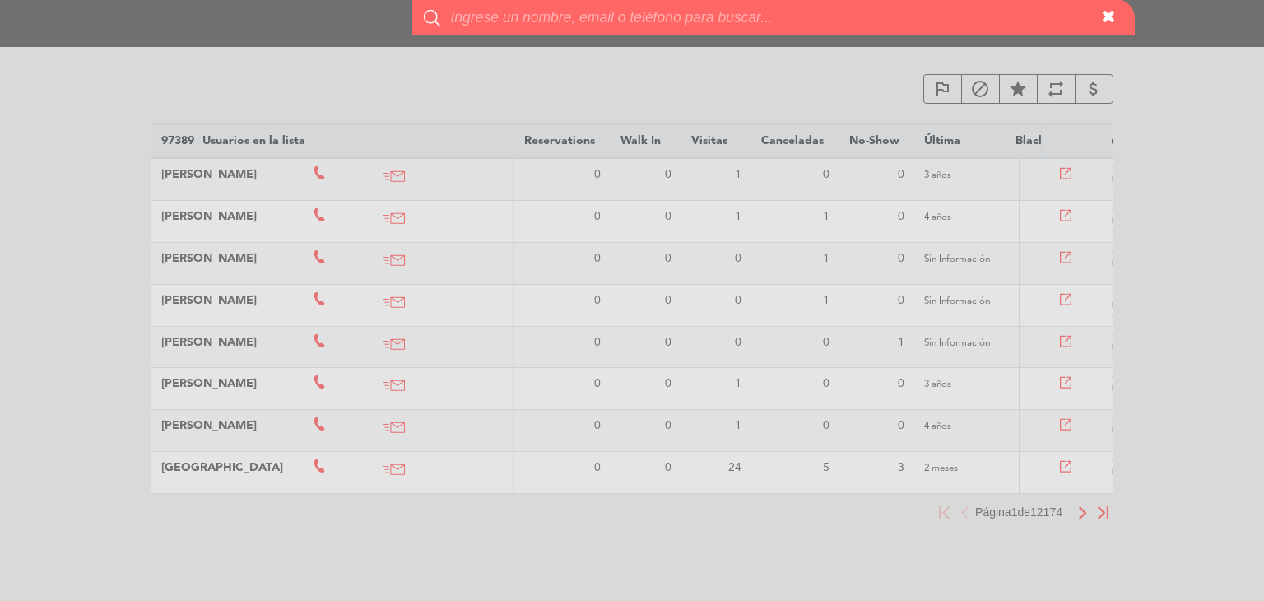
paste input "[PERSON_NAME]"
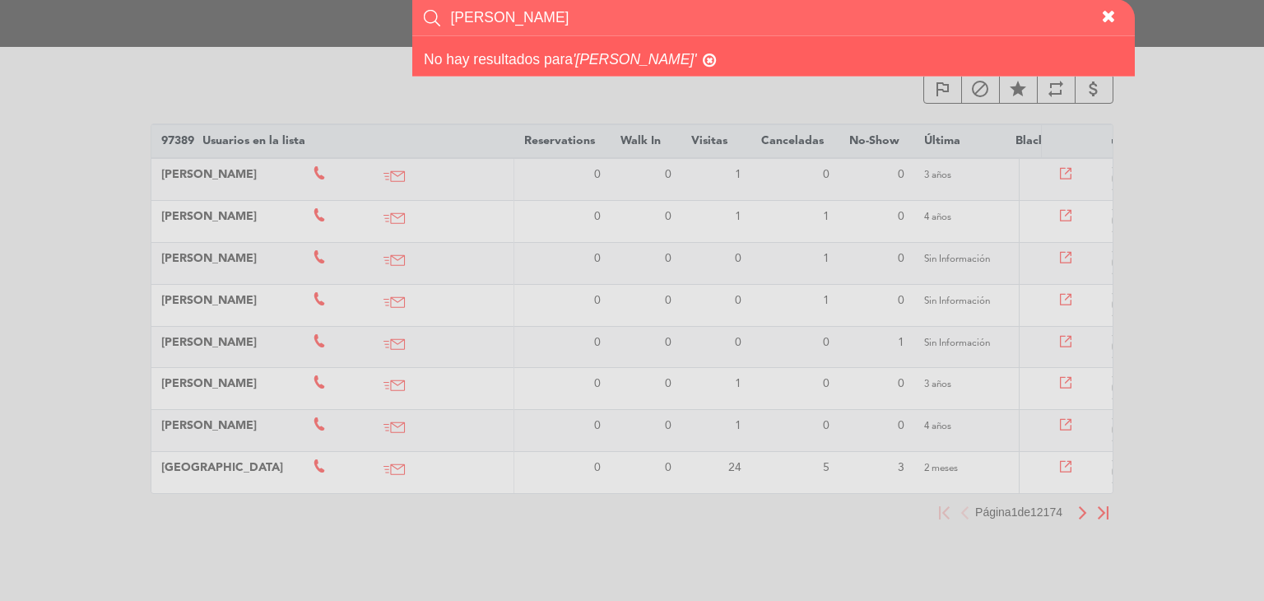
type input "[PERSON_NAME]"
click at [1116, 13] on icon "button" at bounding box center [1109, 17] width 17 height 14
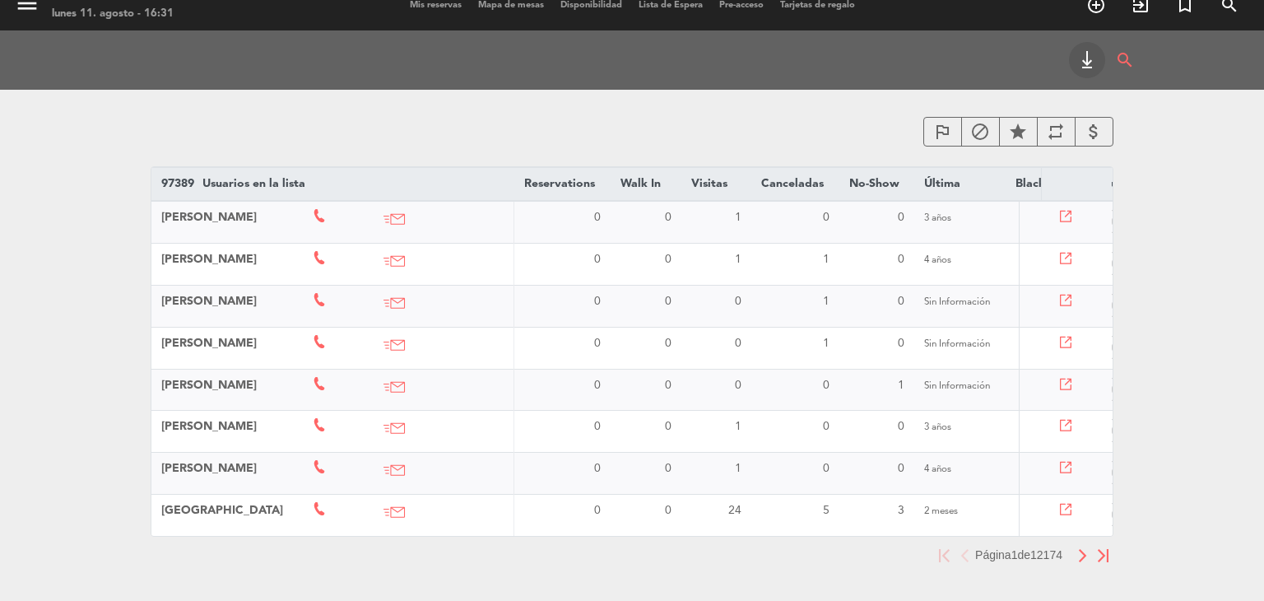
scroll to position [0, 0]
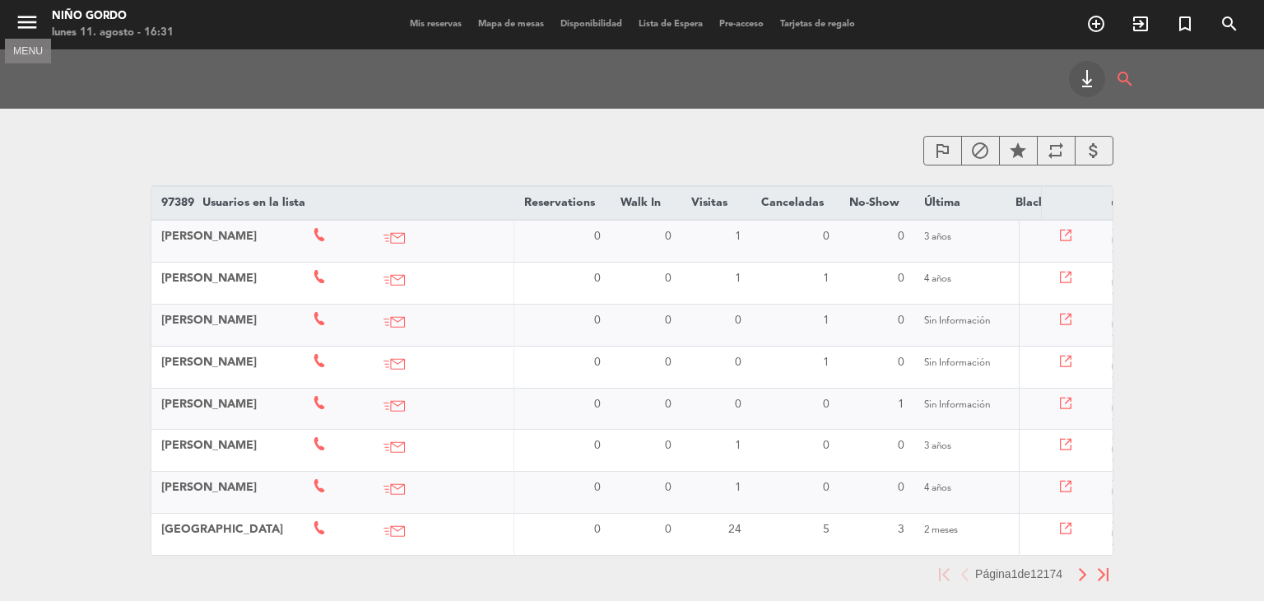
click at [18, 12] on icon "menu" at bounding box center [27, 22] width 25 height 25
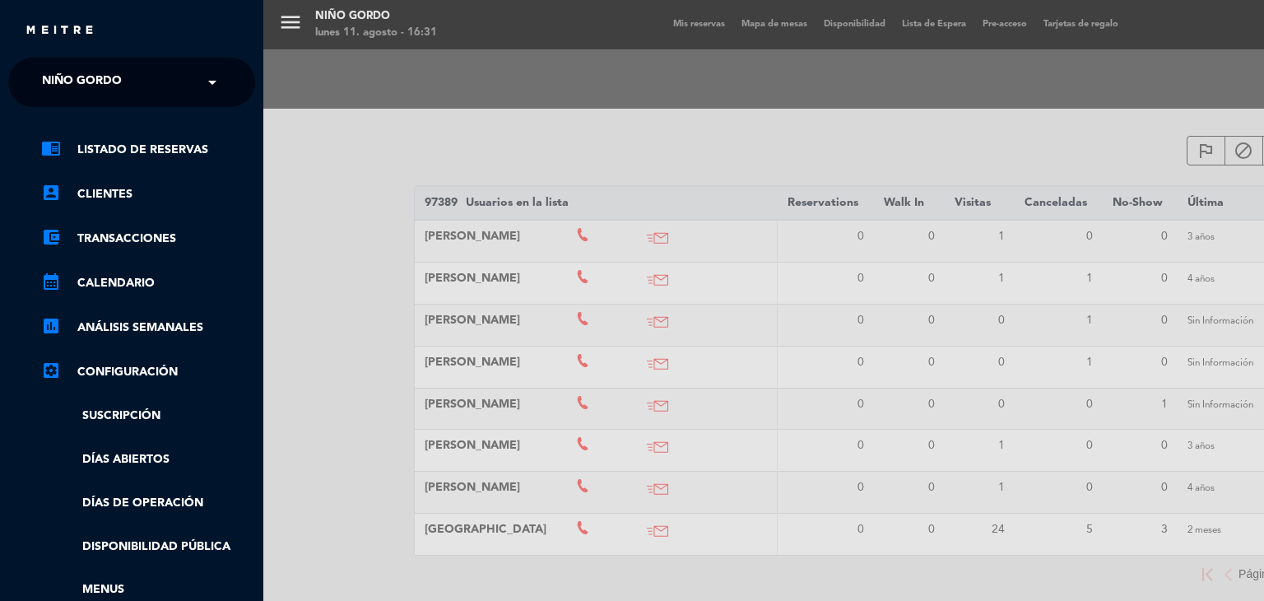
drag, startPoint x: 487, startPoint y: 81, endPoint x: 518, endPoint y: 64, distance: 35.0
click at [489, 80] on div "menu Niño Gordo lunes 11. agosto - 16:31 Mis reservas Mapa de mesas Disponibili…" at bounding box center [895, 300] width 1264 height 601
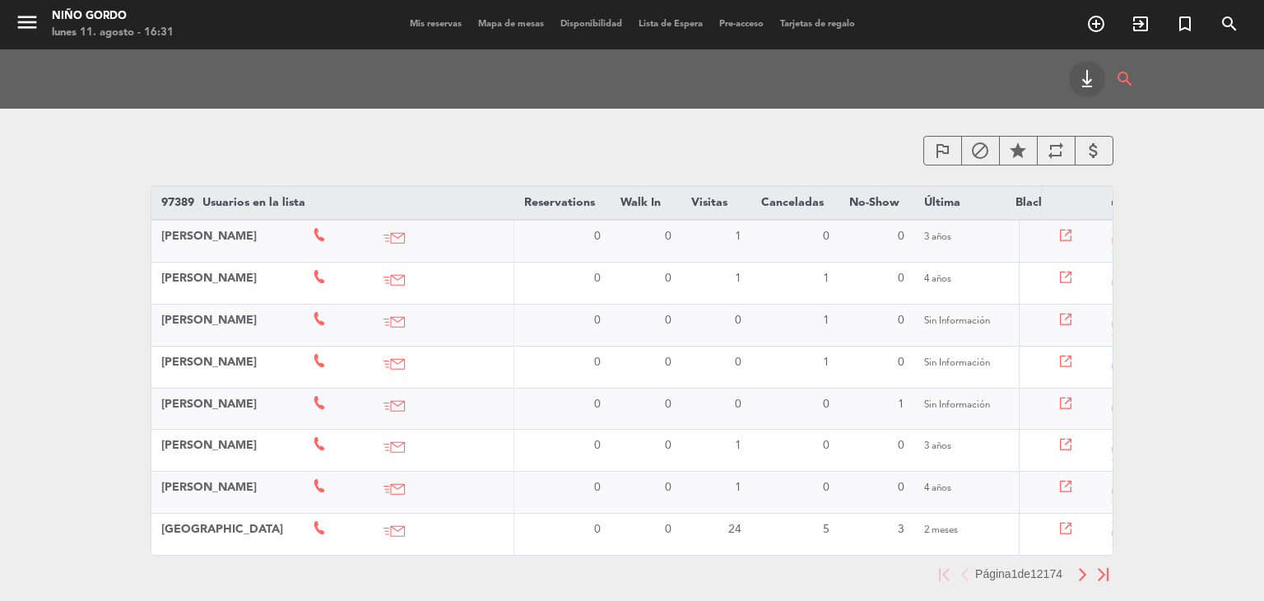
click at [491, 27] on span "Mapa de mesas" at bounding box center [511, 24] width 82 height 9
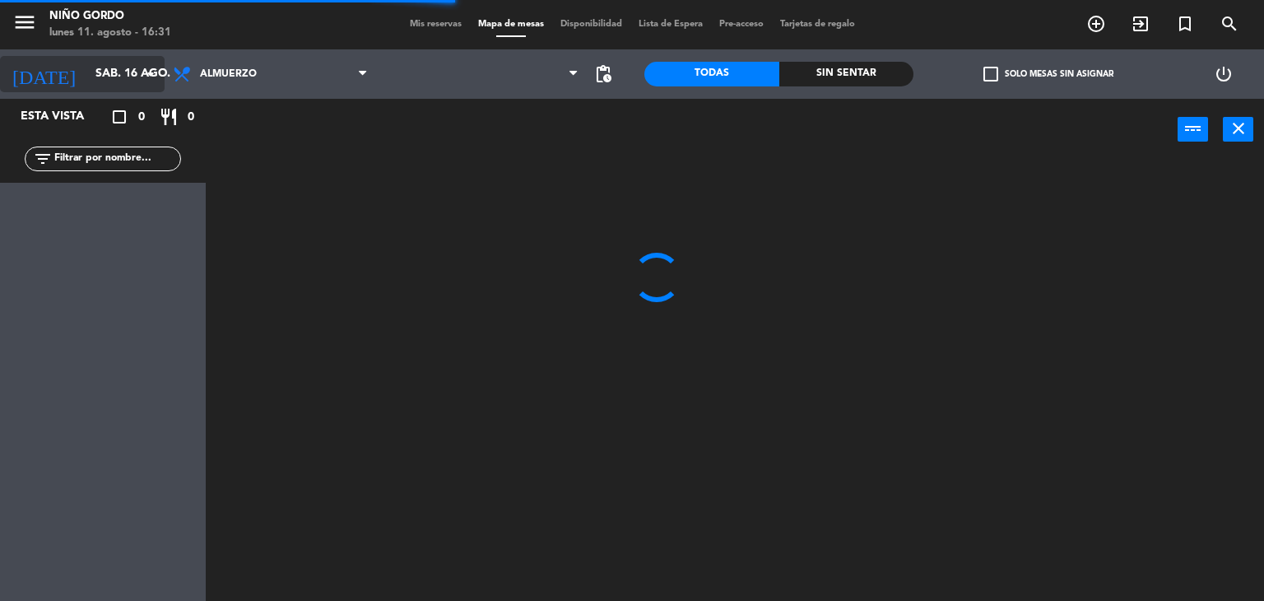
click at [106, 75] on input "sáb. 16 ago." at bounding box center [165, 74] width 156 height 30
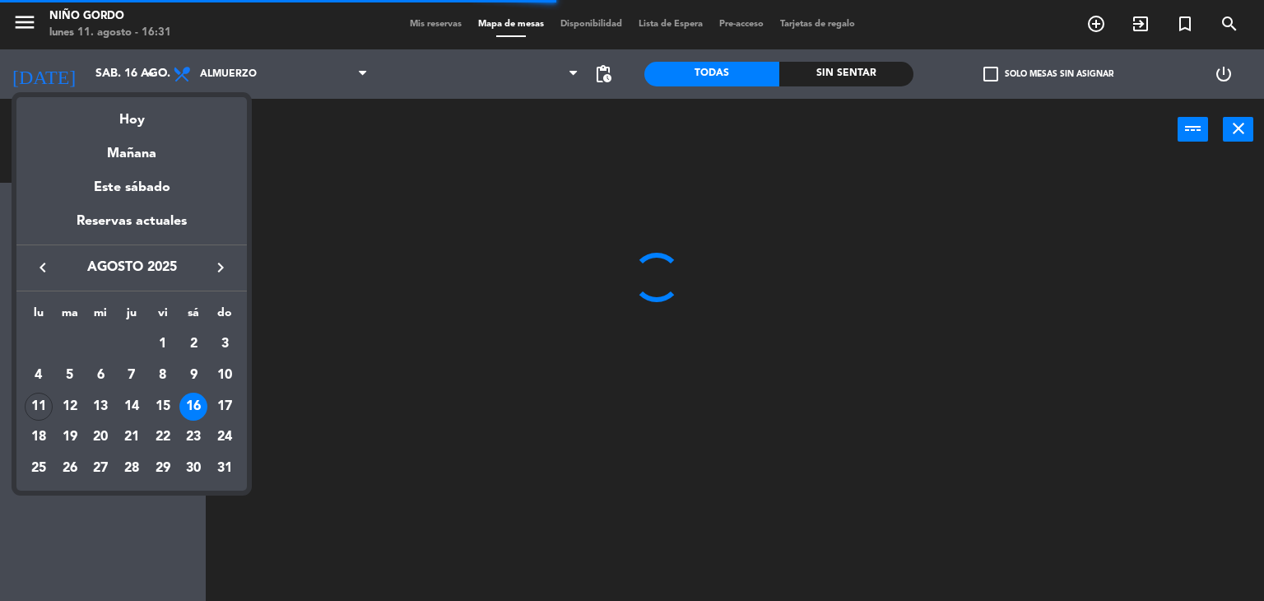
click at [530, 195] on div at bounding box center [632, 300] width 1264 height 601
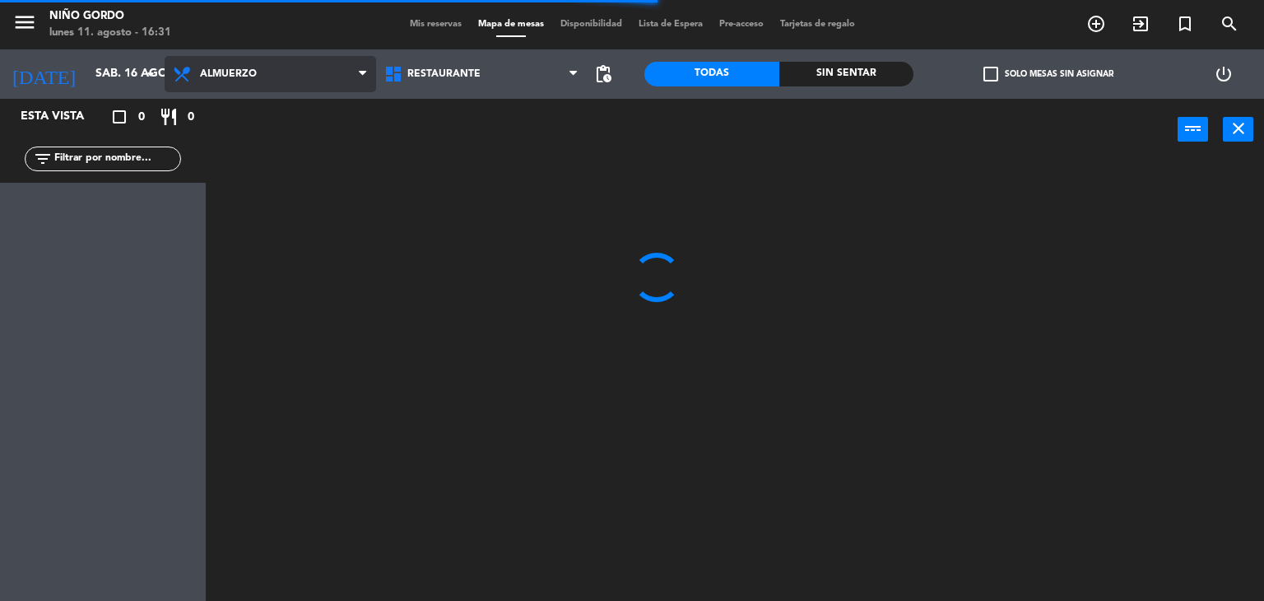
drag, startPoint x: 270, startPoint y: 57, endPoint x: 285, endPoint y: 81, distance: 28.1
click at [270, 57] on span "Almuerzo" at bounding box center [271, 74] width 212 height 36
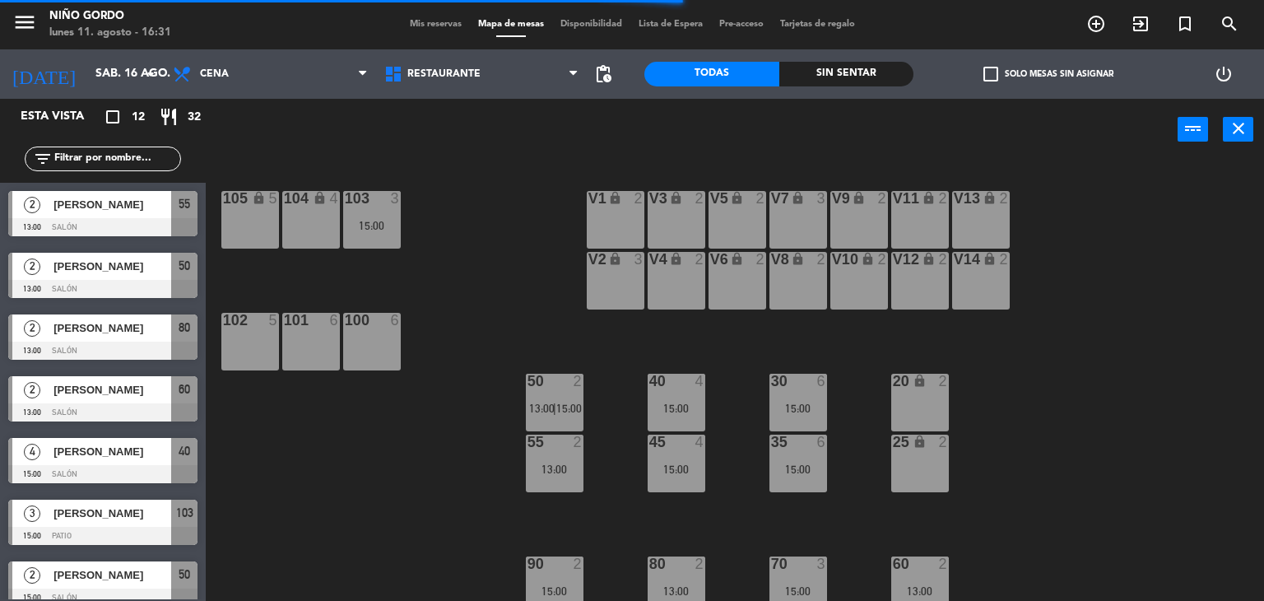
click at [326, 154] on ng-component "menu Niño Gordo lunes 11. agosto - 16:31 Mis reservas Mapa de mesas Disponibili…" at bounding box center [632, 300] width 1264 height 601
